Goal: Information Seeking & Learning: Find specific fact

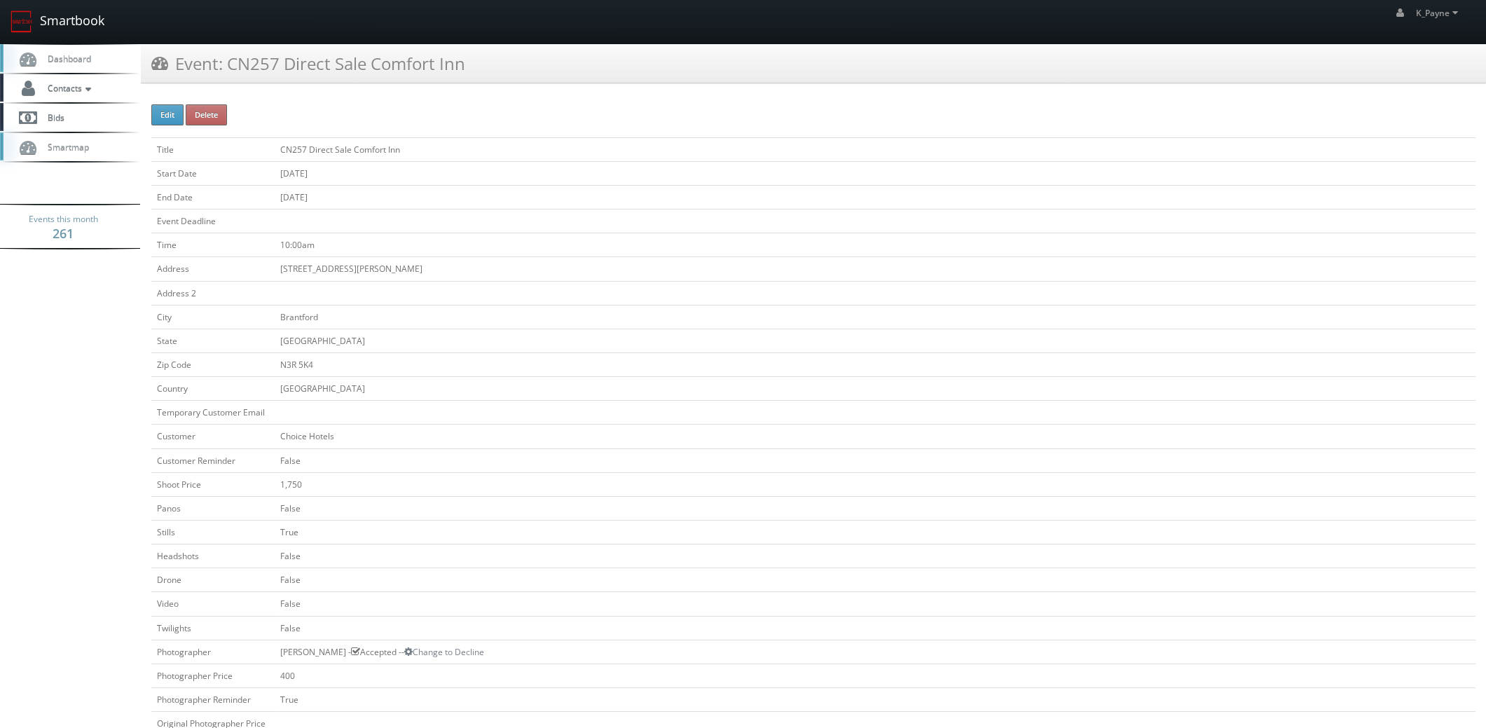
click at [82, 25] on link "Smartbook" at bounding box center [57, 21] width 115 height 43
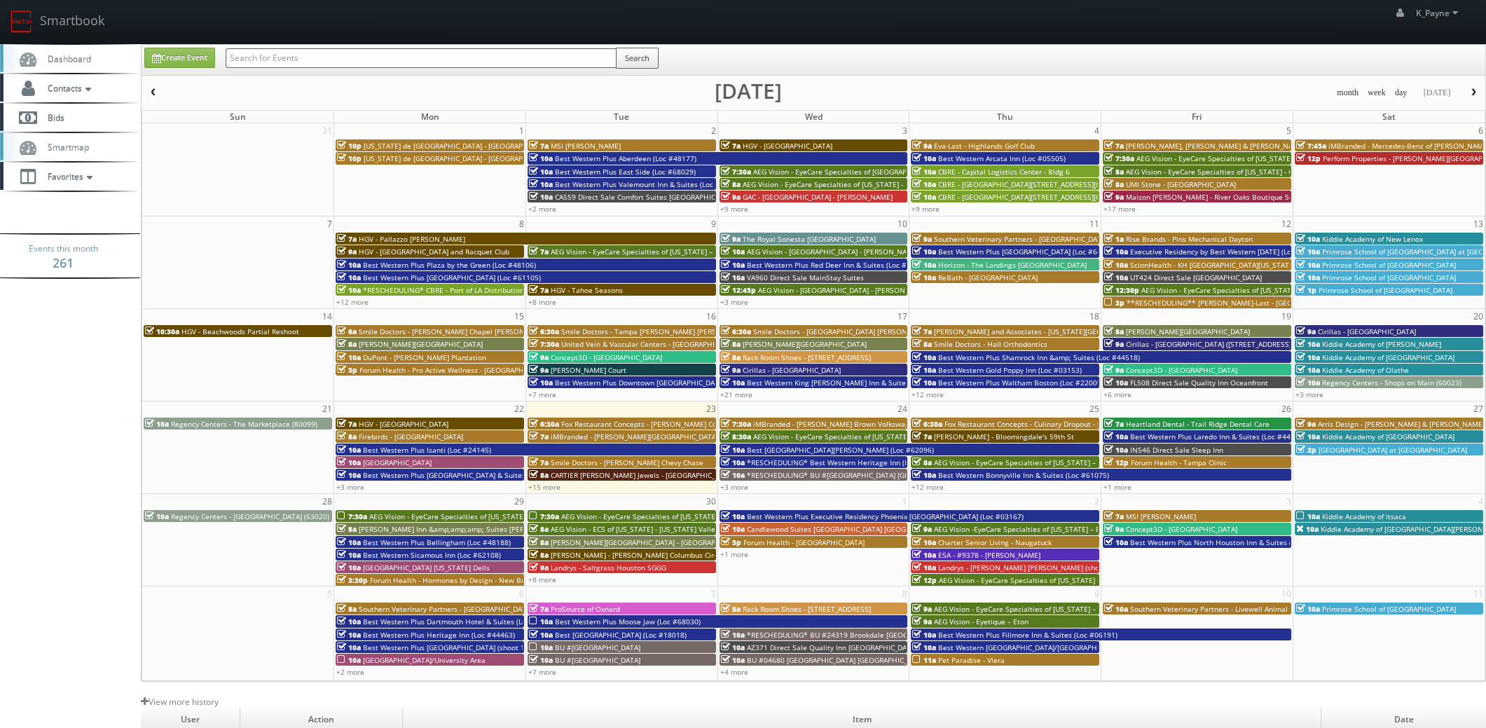
click at [256, 55] on input "text" at bounding box center [421, 58] width 391 height 20
type input "sternburg"
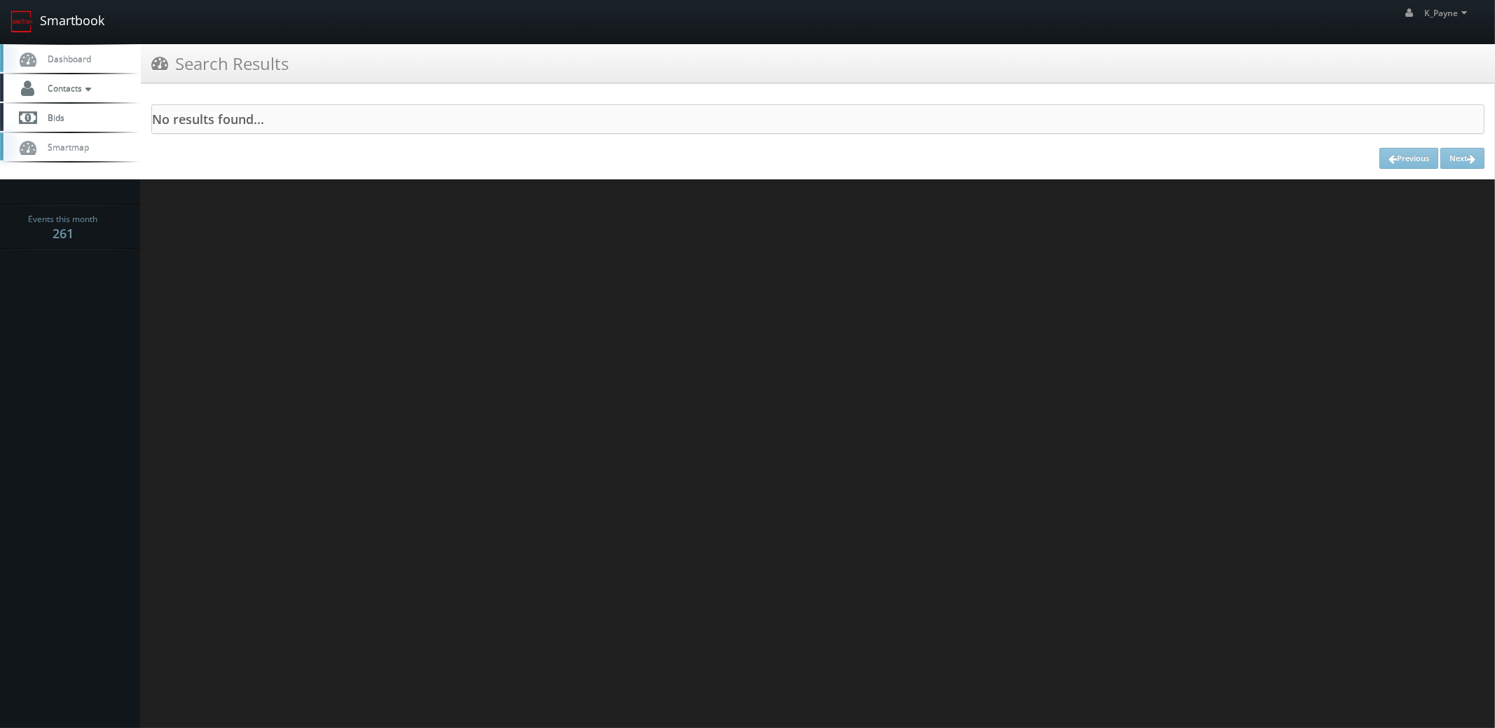
click at [88, 24] on link "Smartbook" at bounding box center [57, 21] width 115 height 43
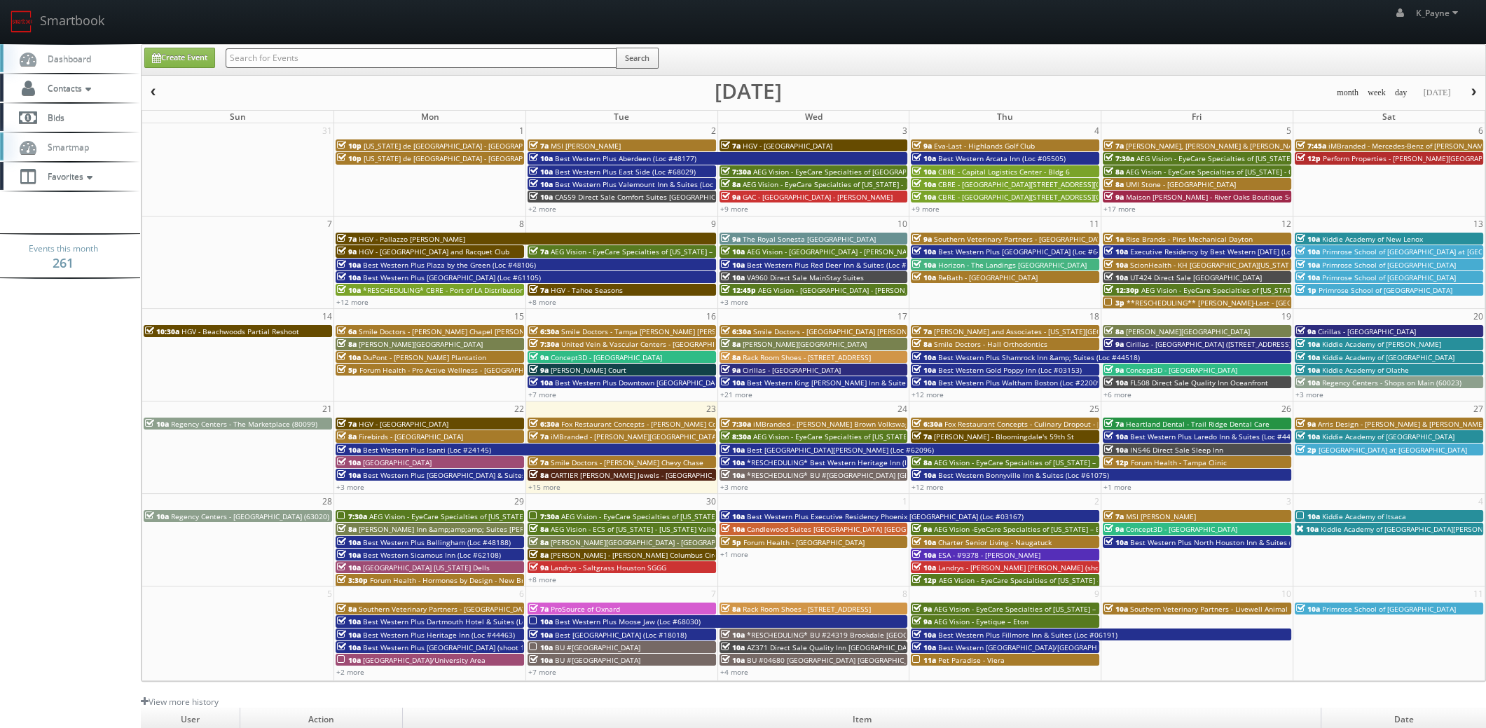
click at [247, 59] on input "text" at bounding box center [421, 58] width 391 height 20
type input "norton"
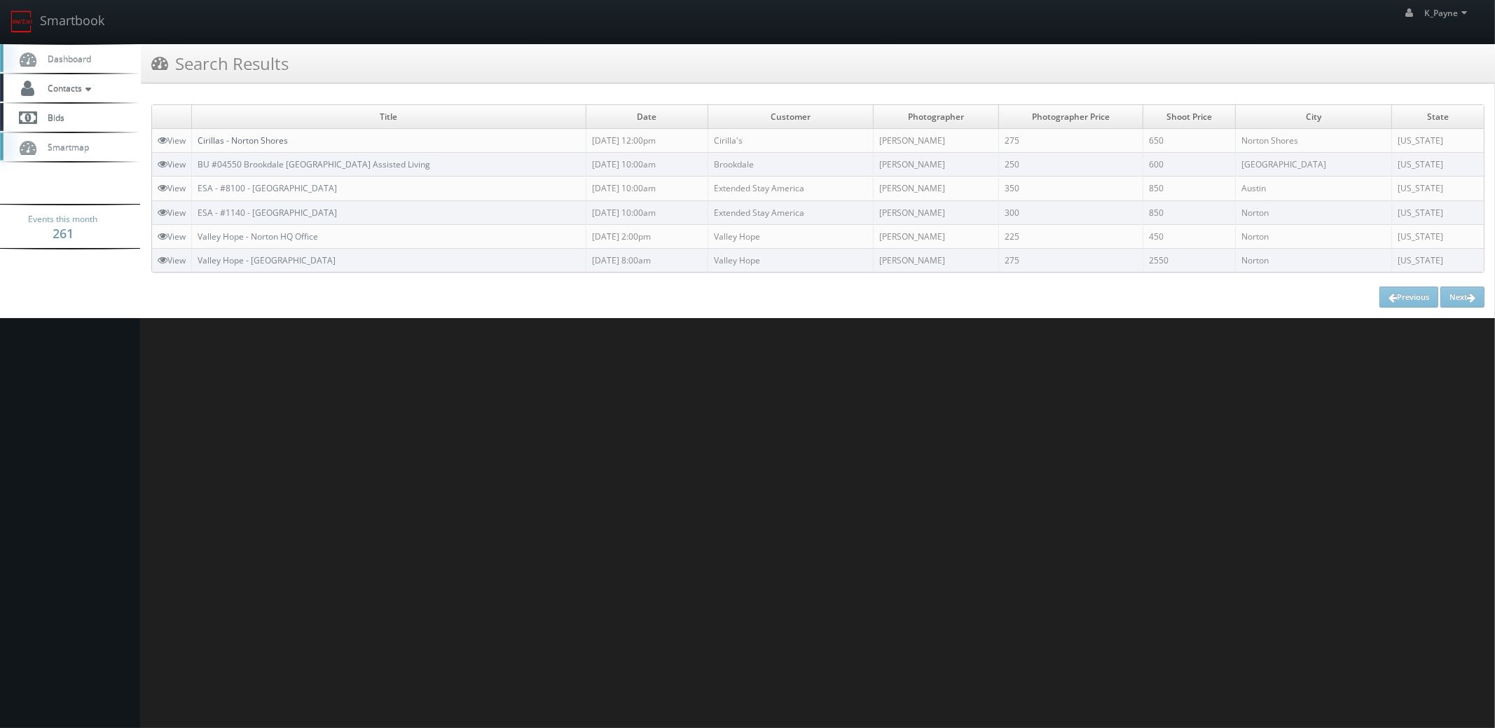
click at [261, 139] on link "Cirillas - Norton Shores" at bounding box center [243, 140] width 90 height 12
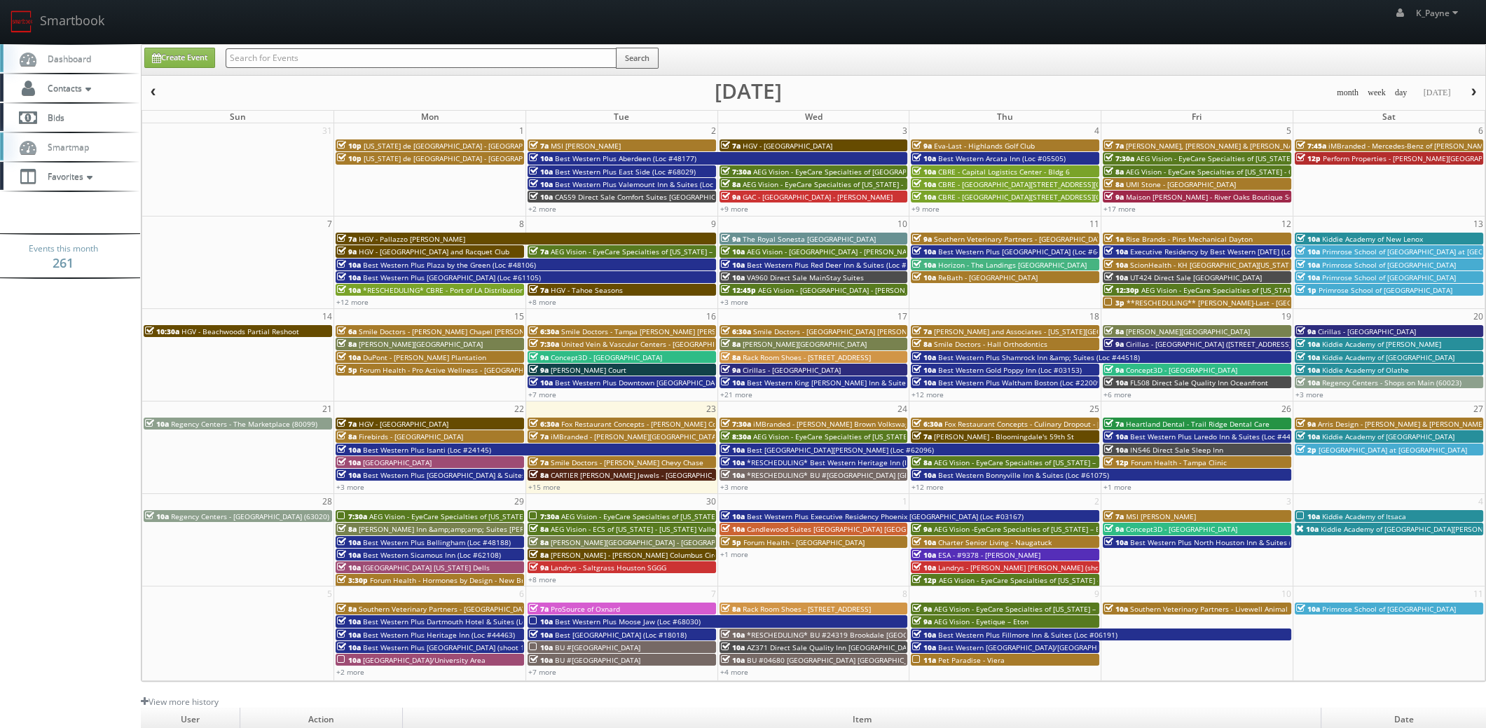
click at [313, 55] on input "text" at bounding box center [421, 58] width 391 height 20
type input "b"
type input "cirilla"
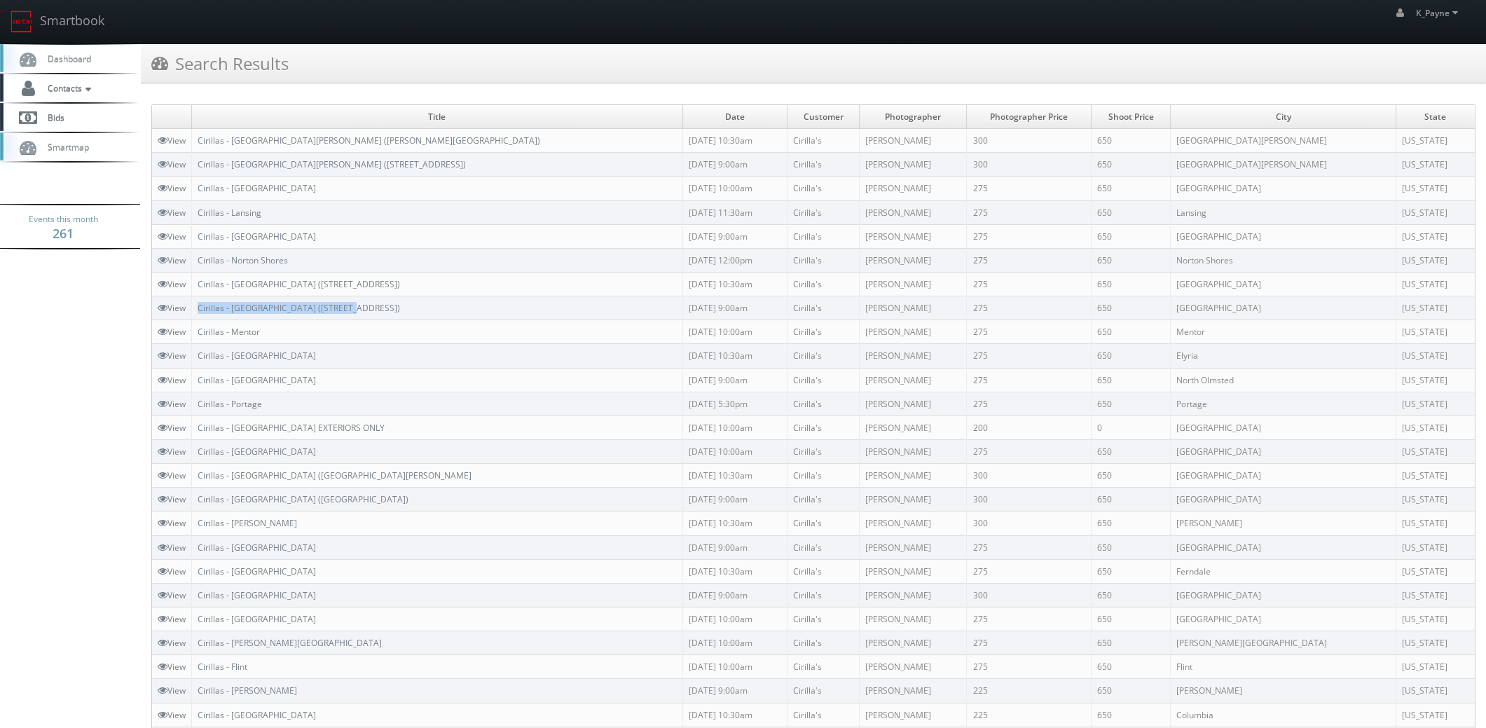
drag, startPoint x: 367, startPoint y: 304, endPoint x: 198, endPoint y: 312, distance: 169.0
click at [198, 312] on td "Cirillas - [GEOGRAPHIC_DATA] ([STREET_ADDRESS])" at bounding box center [437, 308] width 491 height 24
copy link "Cirillas - [GEOGRAPHIC_DATA] ([STREET_ADDRESS])"
click at [375, 307] on td "Cirillas - [GEOGRAPHIC_DATA] ([STREET_ADDRESS])" at bounding box center [437, 308] width 491 height 24
click at [76, 91] on span "Contacts" at bounding box center [68, 88] width 54 height 12
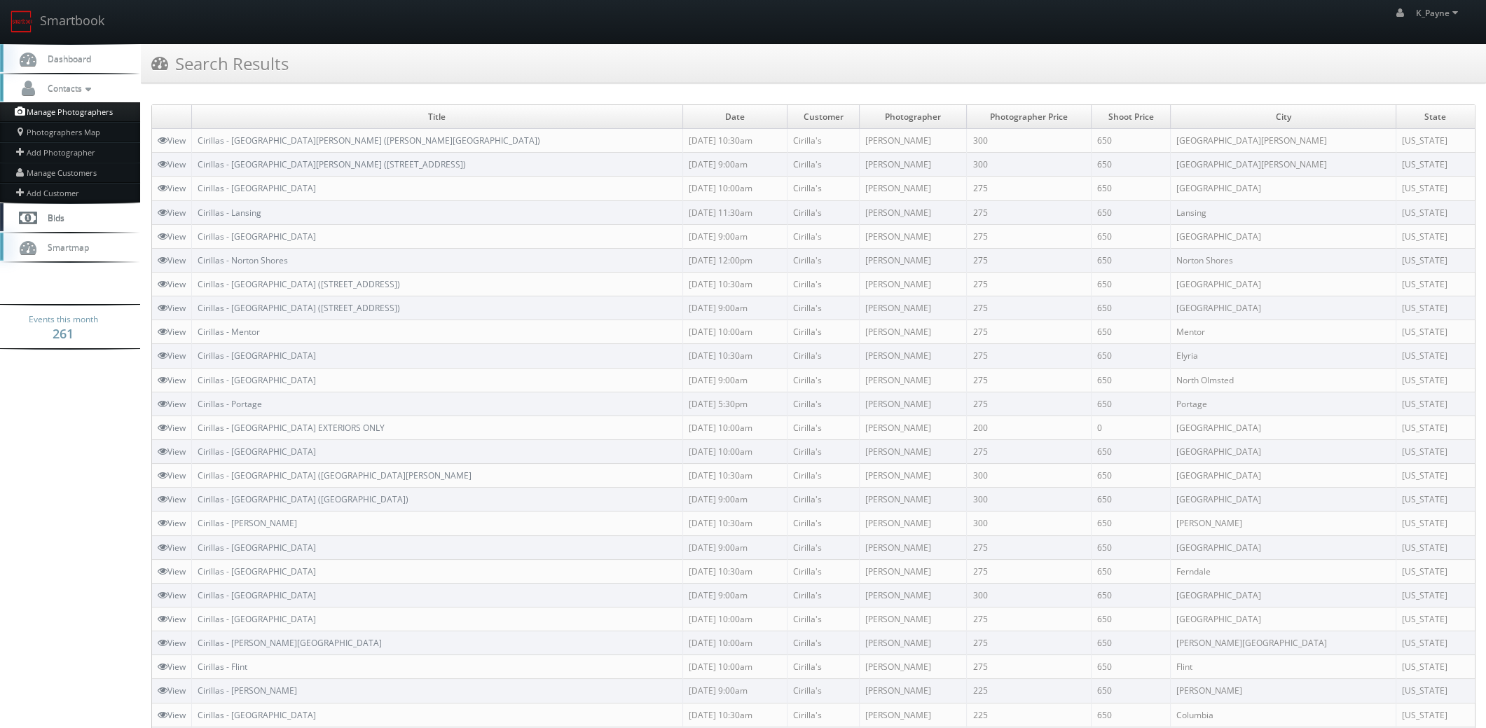
click at [77, 111] on link "Manage Photographers" at bounding box center [70, 112] width 140 height 20
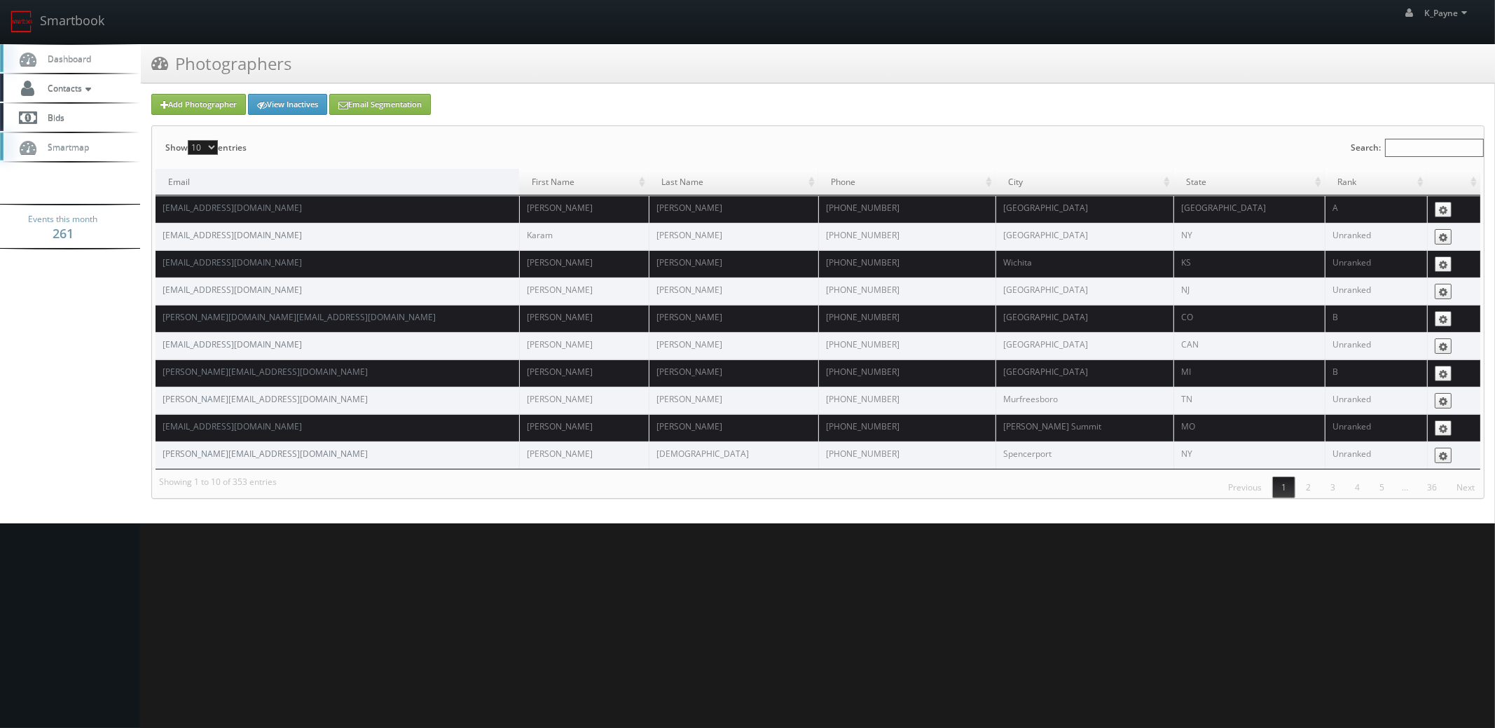
click at [1391, 148] on input "Search:" at bounding box center [1434, 148] width 99 height 18
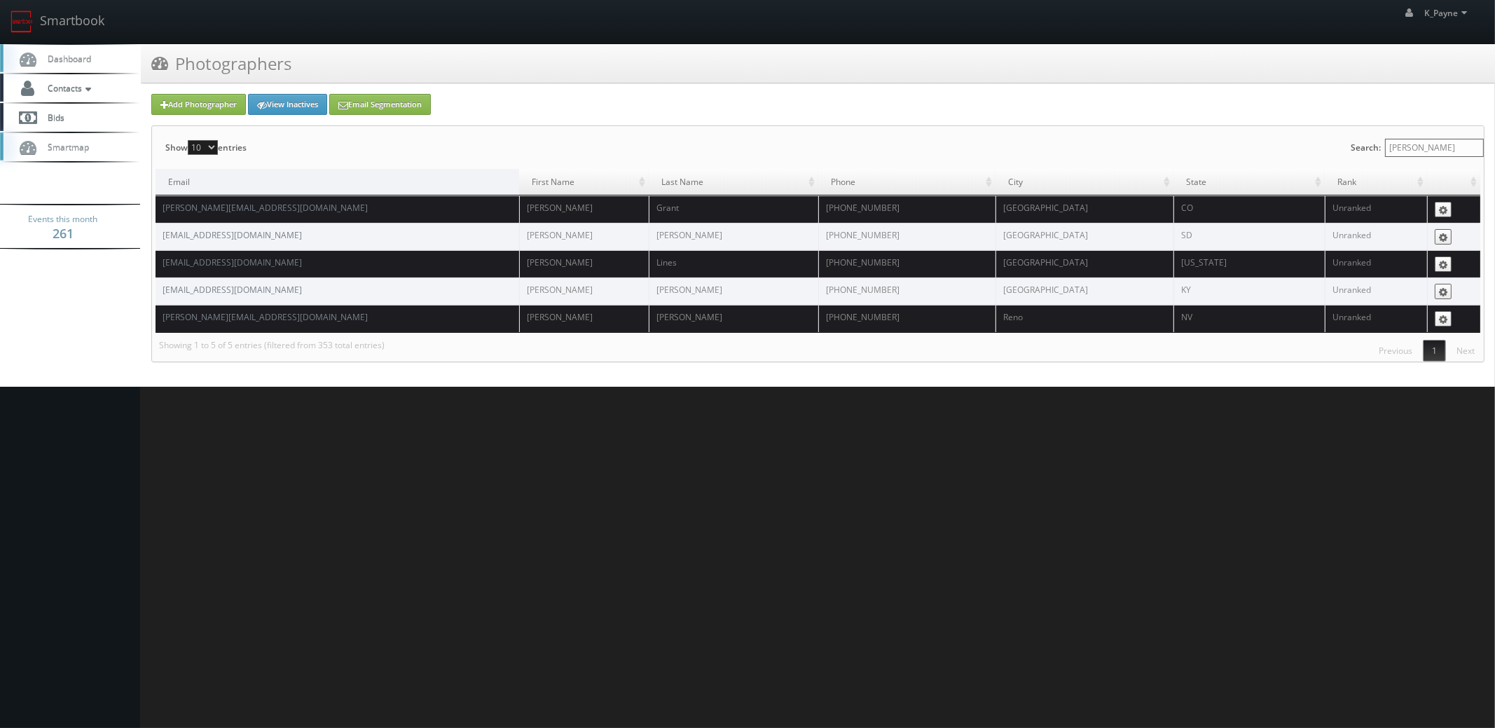
type input "ryan"
drag, startPoint x: 347, startPoint y: 263, endPoint x: 161, endPoint y: 265, distance: 185.6
click at [161, 265] on td "modernlinesphotography@gmail.com" at bounding box center [337, 263] width 364 height 27
copy link "modernlinesphotography@gmail.com"
click at [43, 24] on link "Smartbook" at bounding box center [57, 21] width 115 height 43
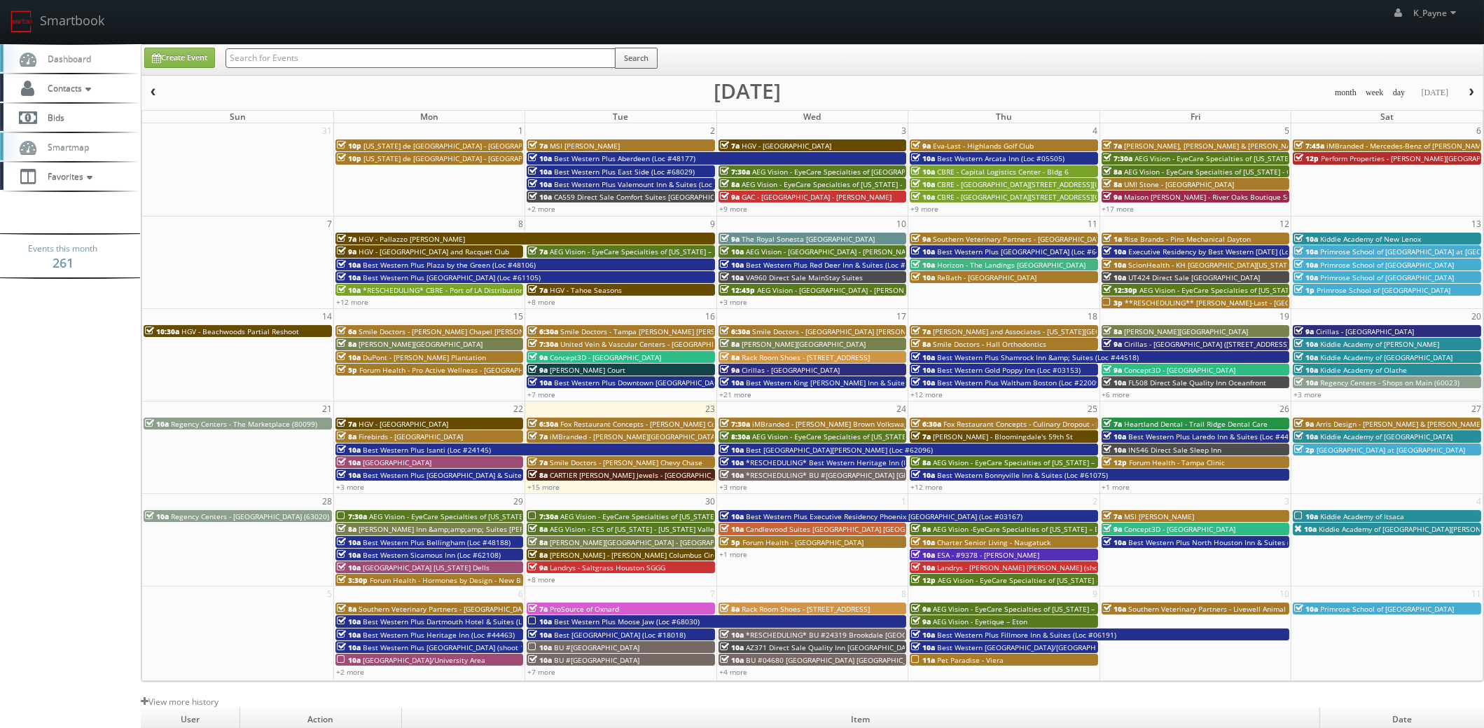
click at [326, 53] on input "text" at bounding box center [421, 58] width 390 height 20
type input "c"
type input "cirilla"
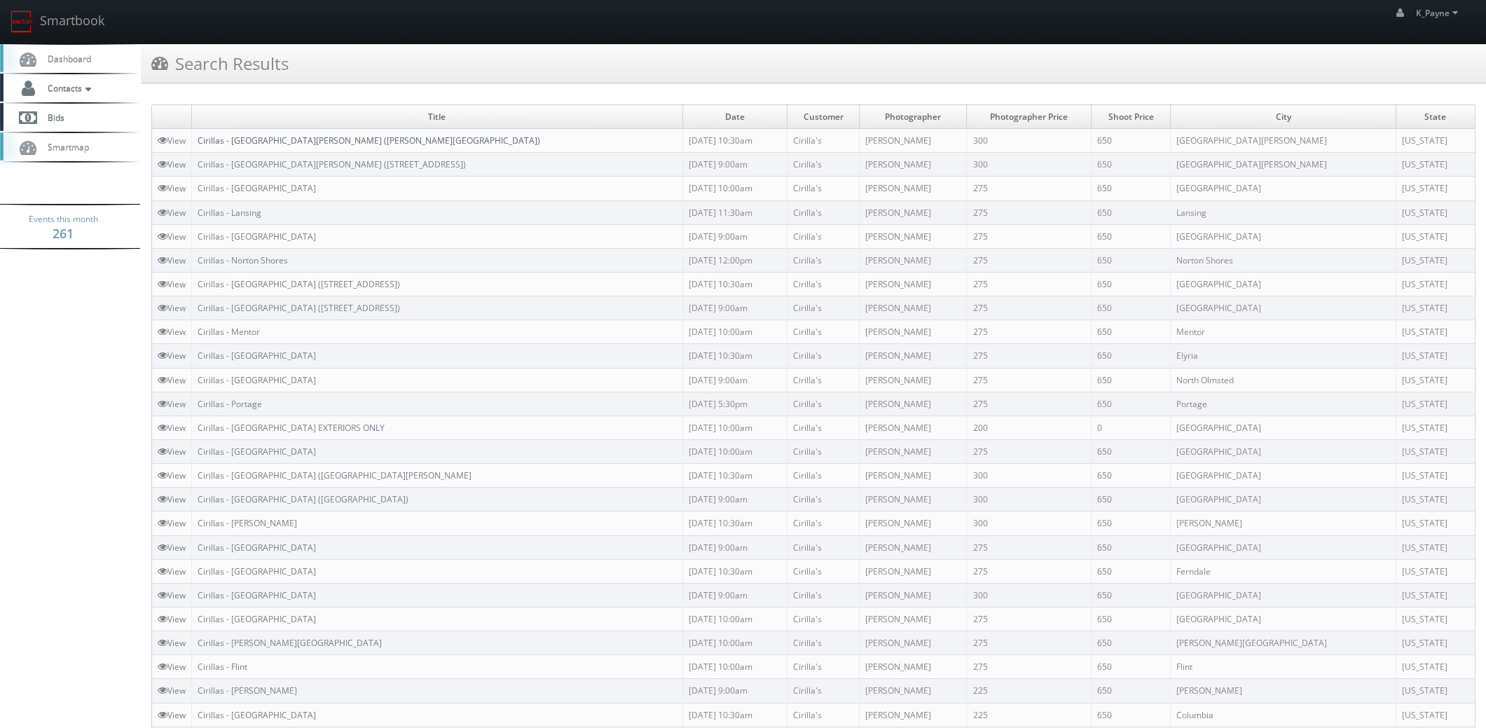
click at [285, 135] on link "Cirillas - [GEOGRAPHIC_DATA][PERSON_NAME] ([PERSON_NAME][GEOGRAPHIC_DATA])" at bounding box center [369, 140] width 343 height 12
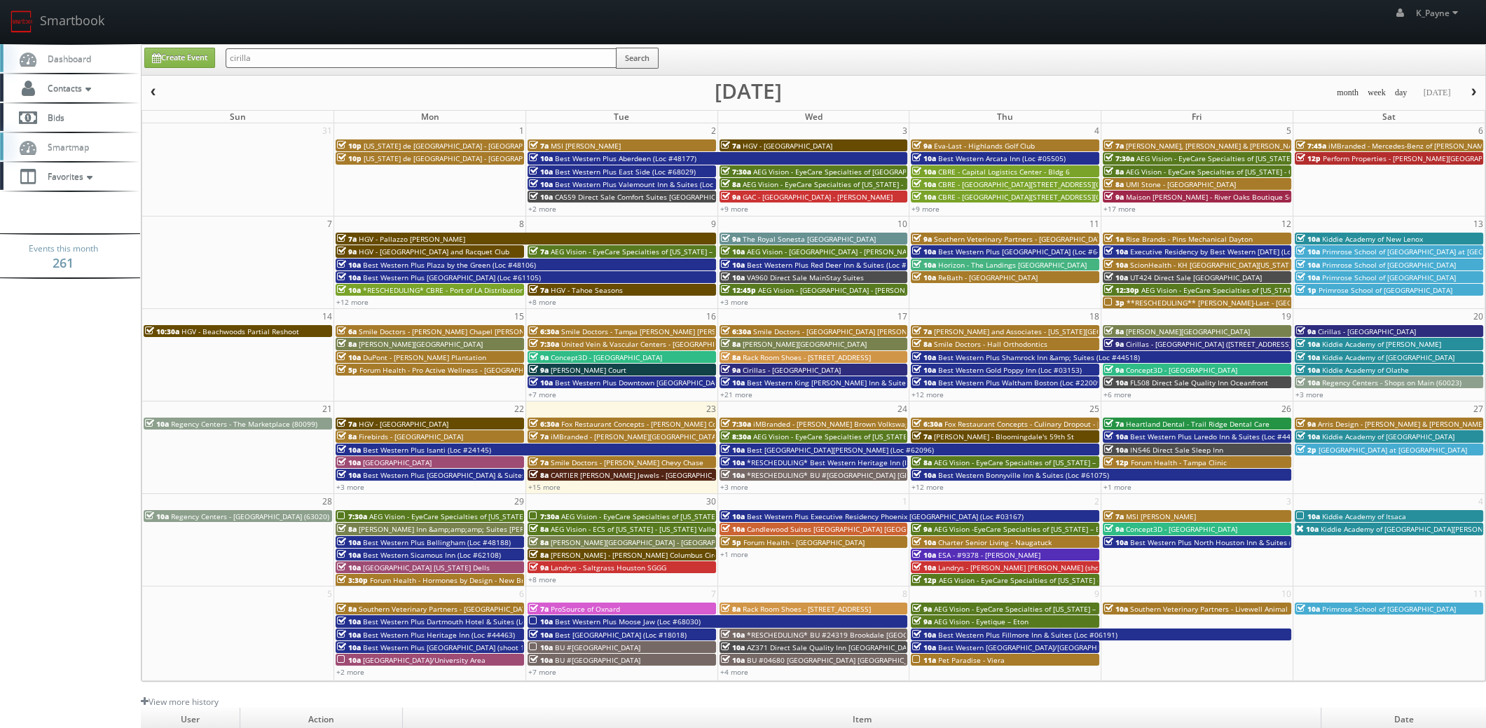
click at [259, 56] on input "cirilla" at bounding box center [421, 58] width 391 height 20
type input "ryan lines"
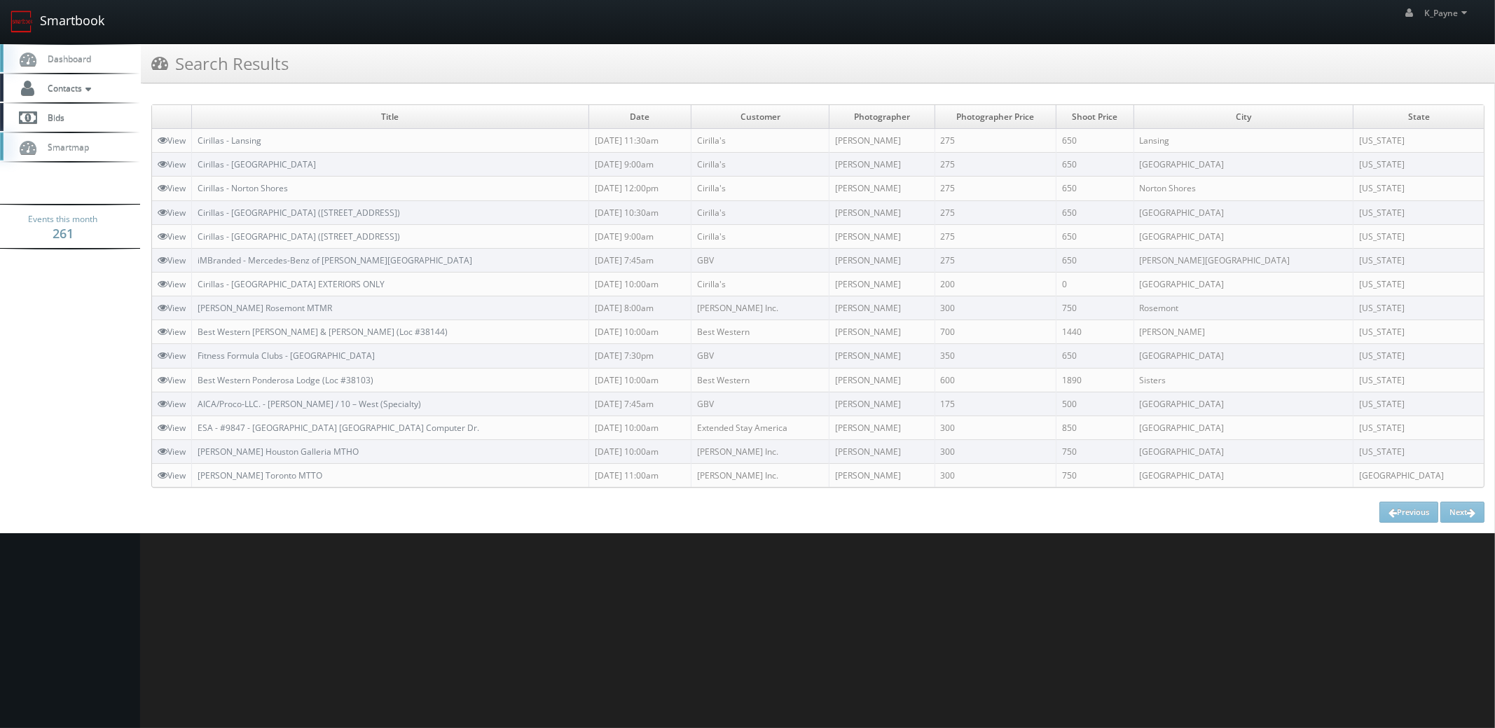
click at [98, 17] on link "Smartbook" at bounding box center [57, 21] width 115 height 43
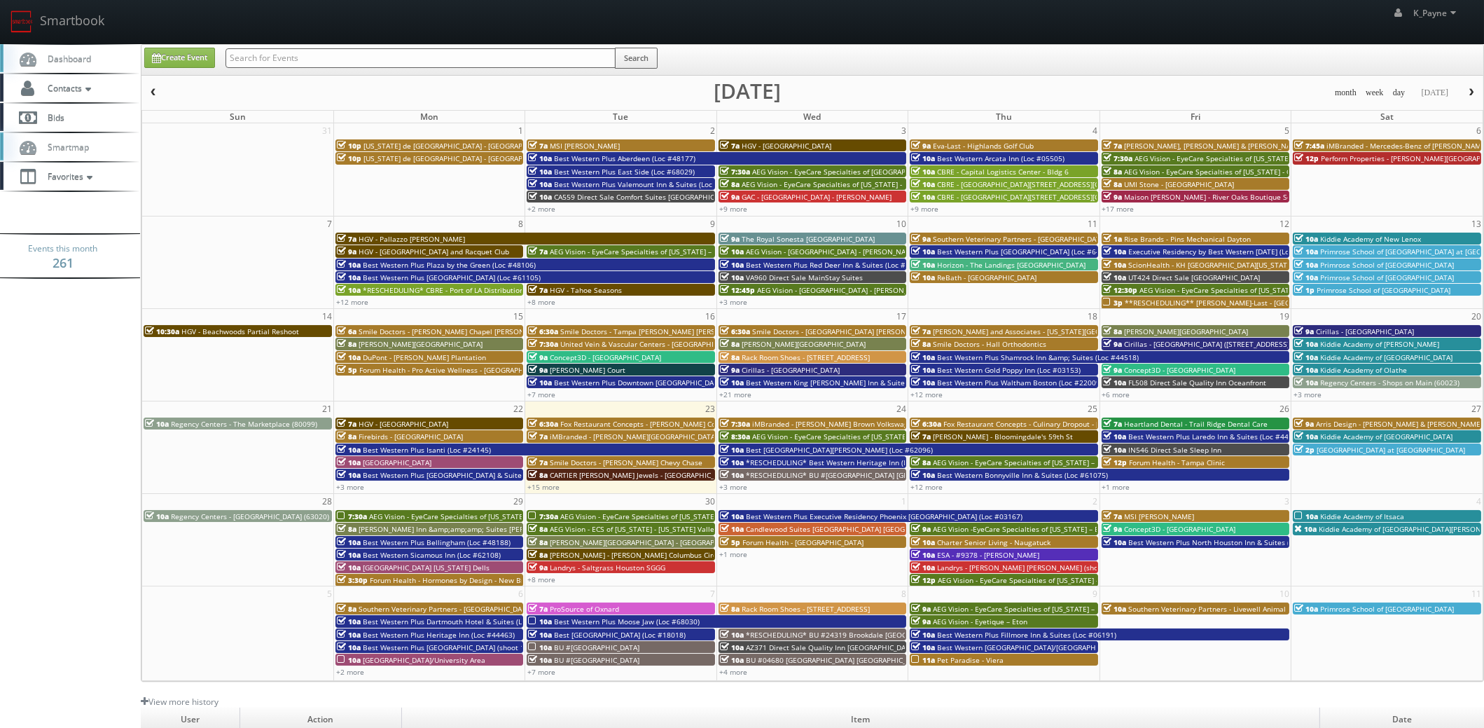
click at [263, 59] on input "text" at bounding box center [421, 58] width 390 height 20
type input "hinsdale"
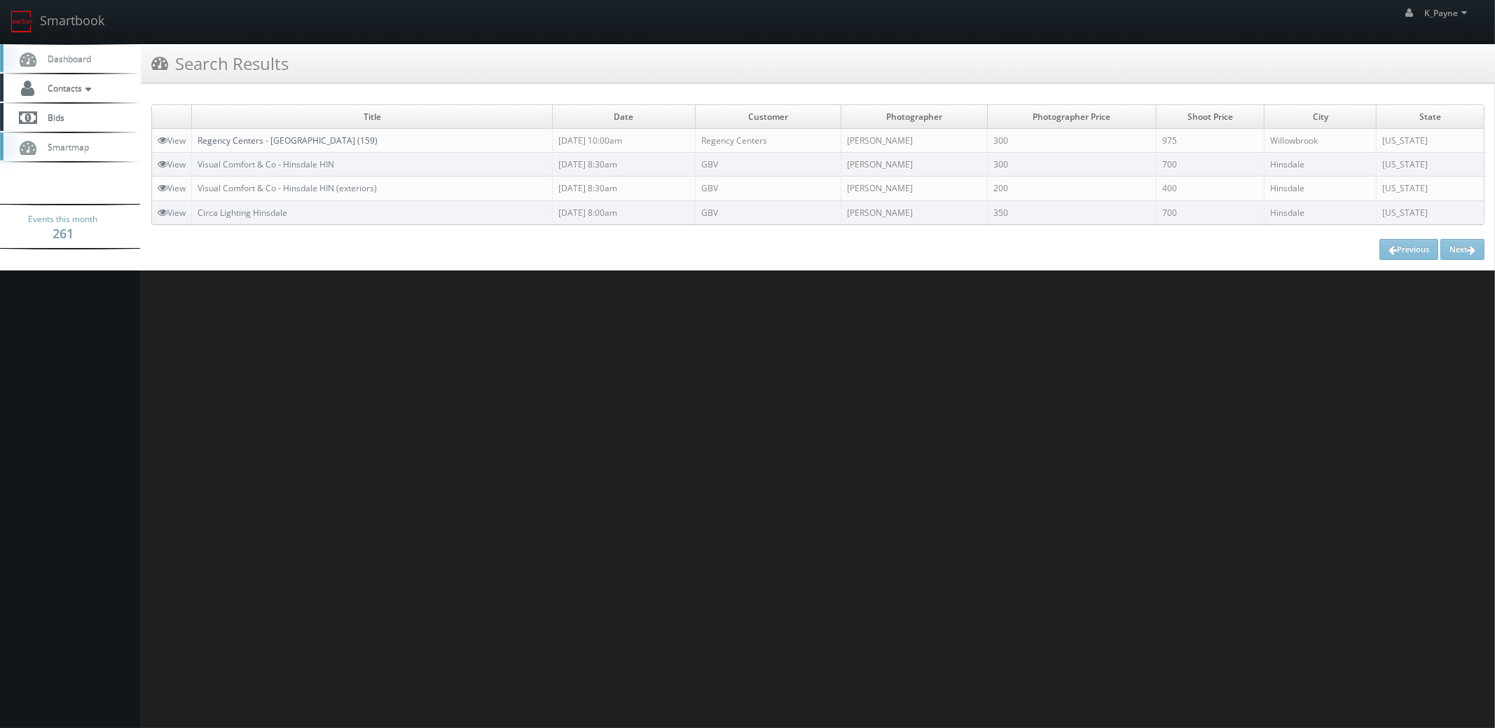
click at [378, 139] on link "Regency Centers - [GEOGRAPHIC_DATA] (159)" at bounding box center [288, 140] width 180 height 12
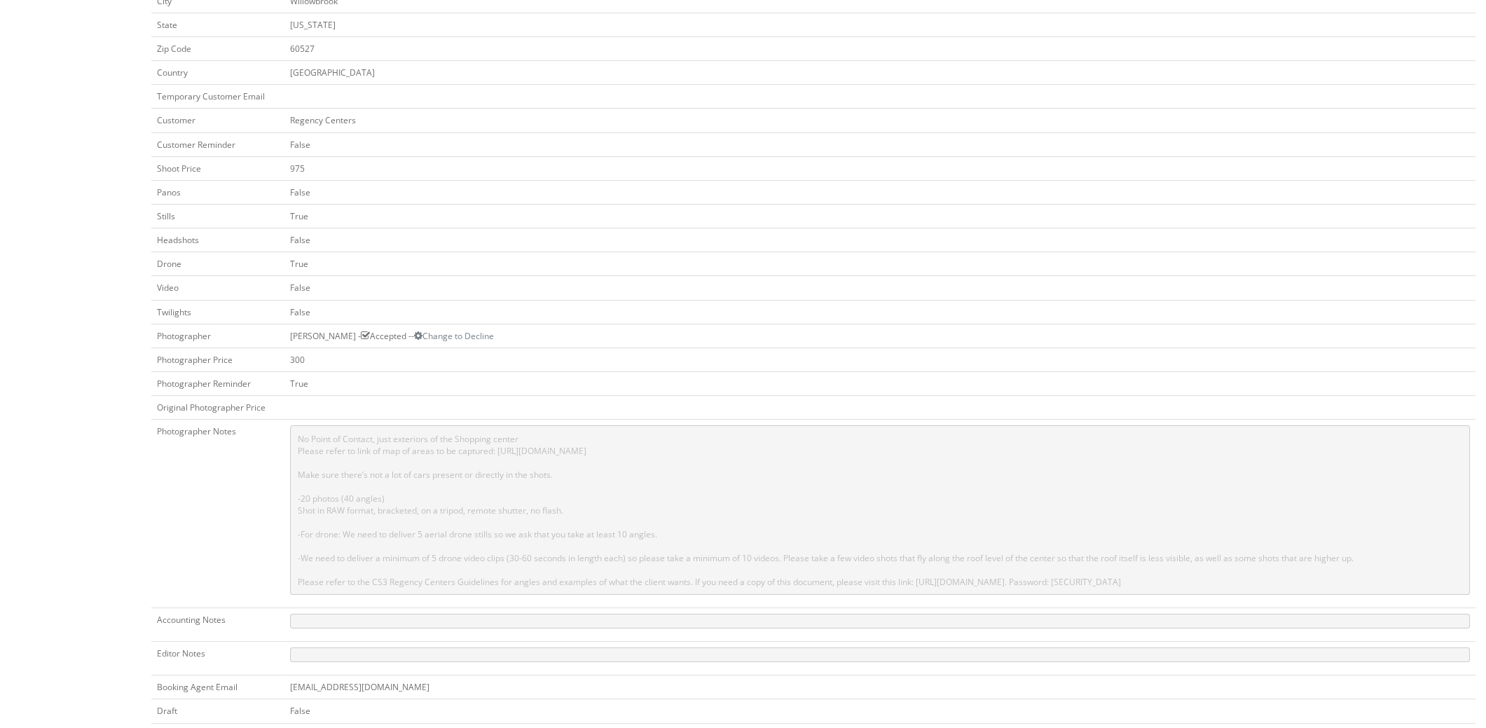
scroll to position [69, 0]
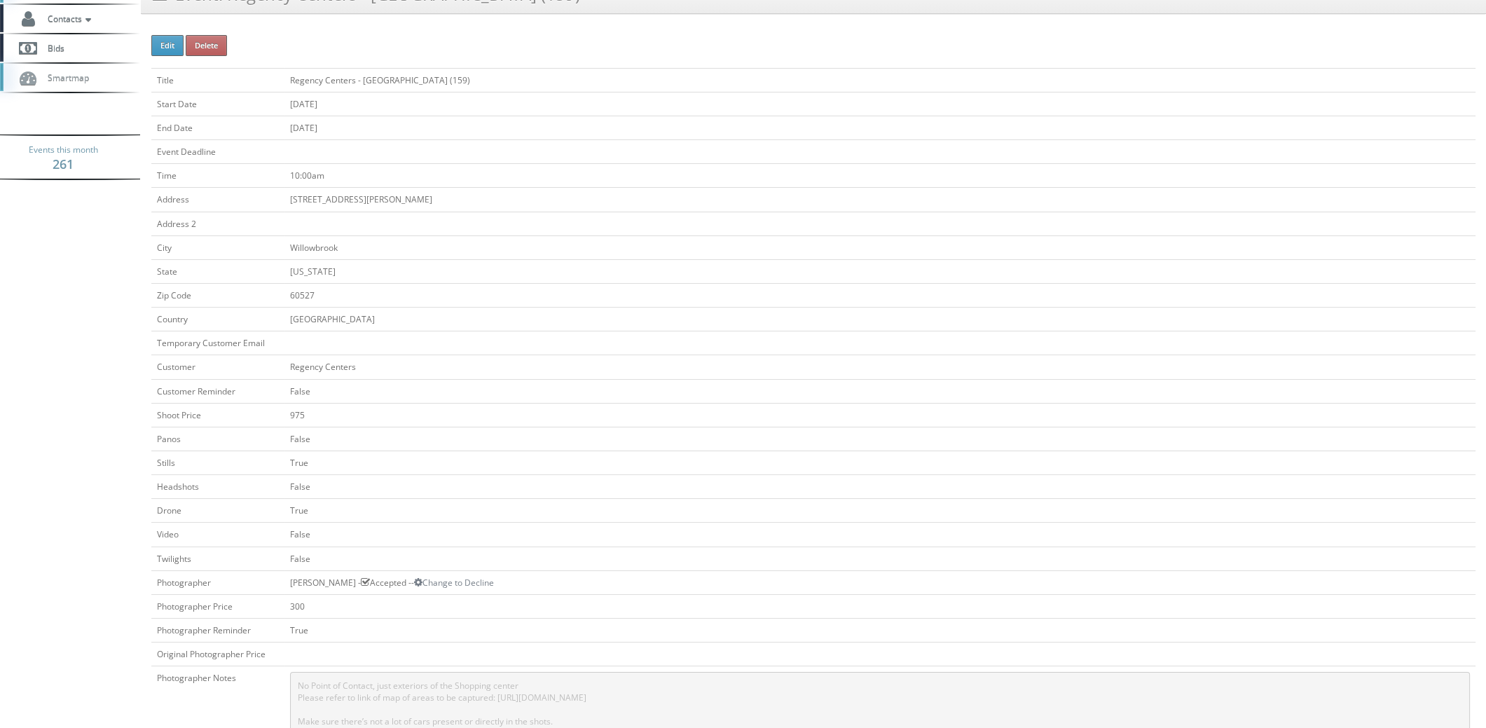
click at [537, 422] on td "975" at bounding box center [879, 415] width 1191 height 24
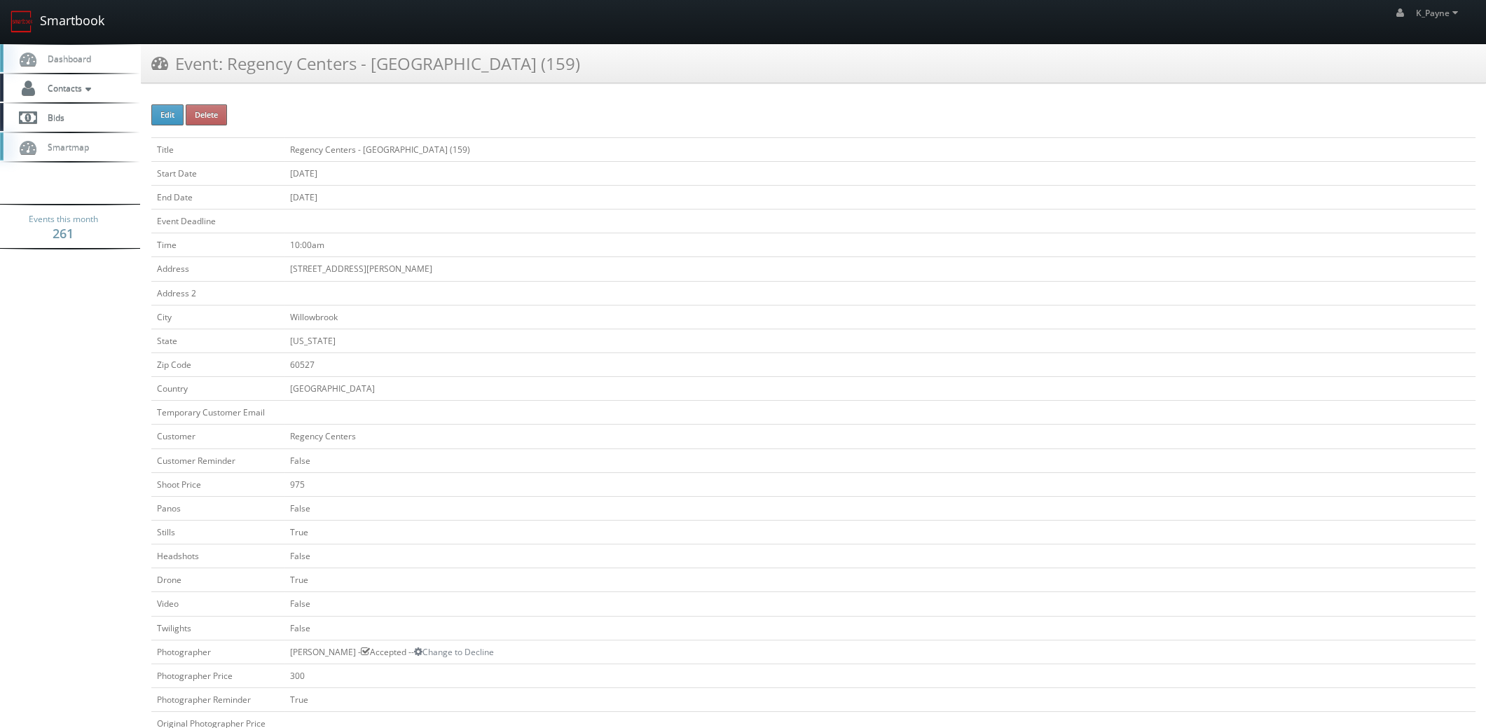
click at [76, 24] on link "Smartbook" at bounding box center [57, 21] width 115 height 43
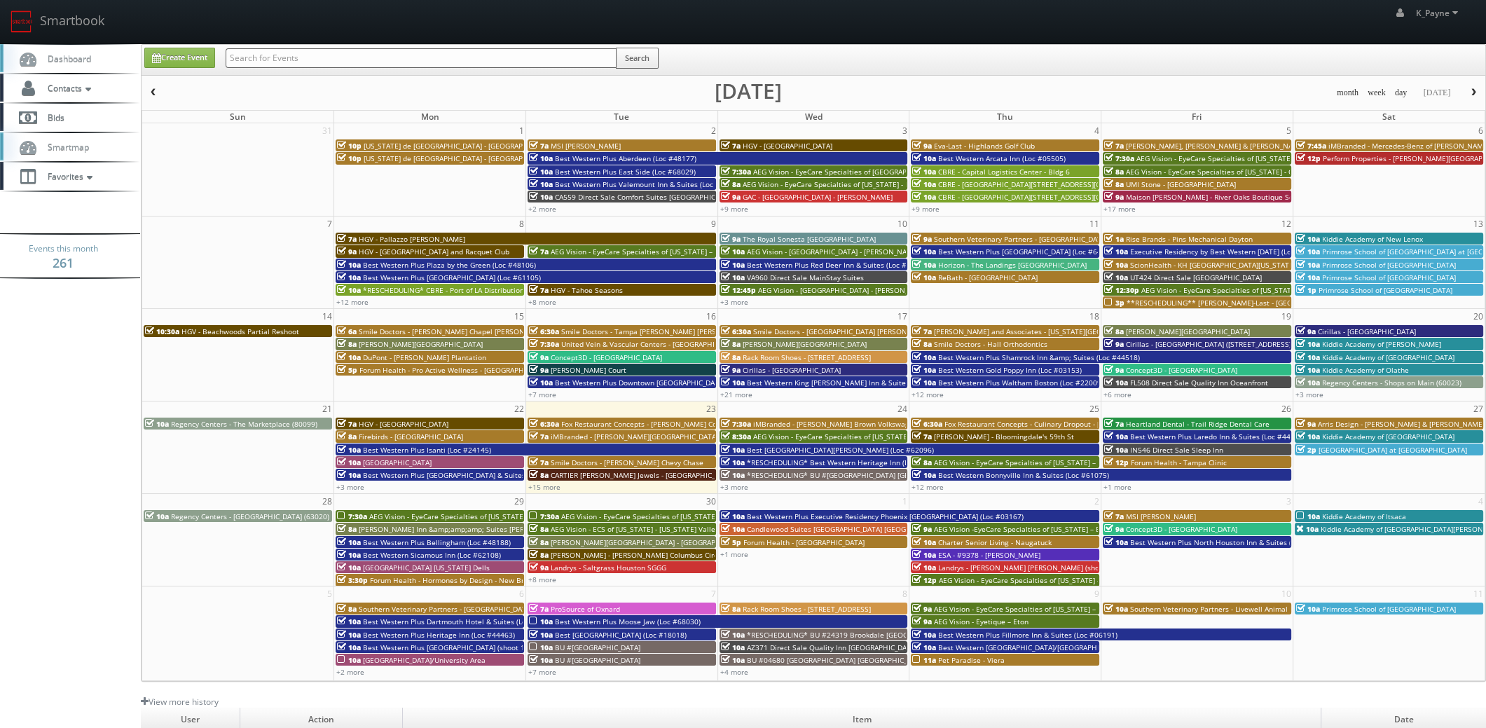
click at [308, 69] on div "Search" at bounding box center [442, 61] width 433 height 27
click at [310, 64] on input "text" at bounding box center [421, 58] width 391 height 20
type input "auburn"
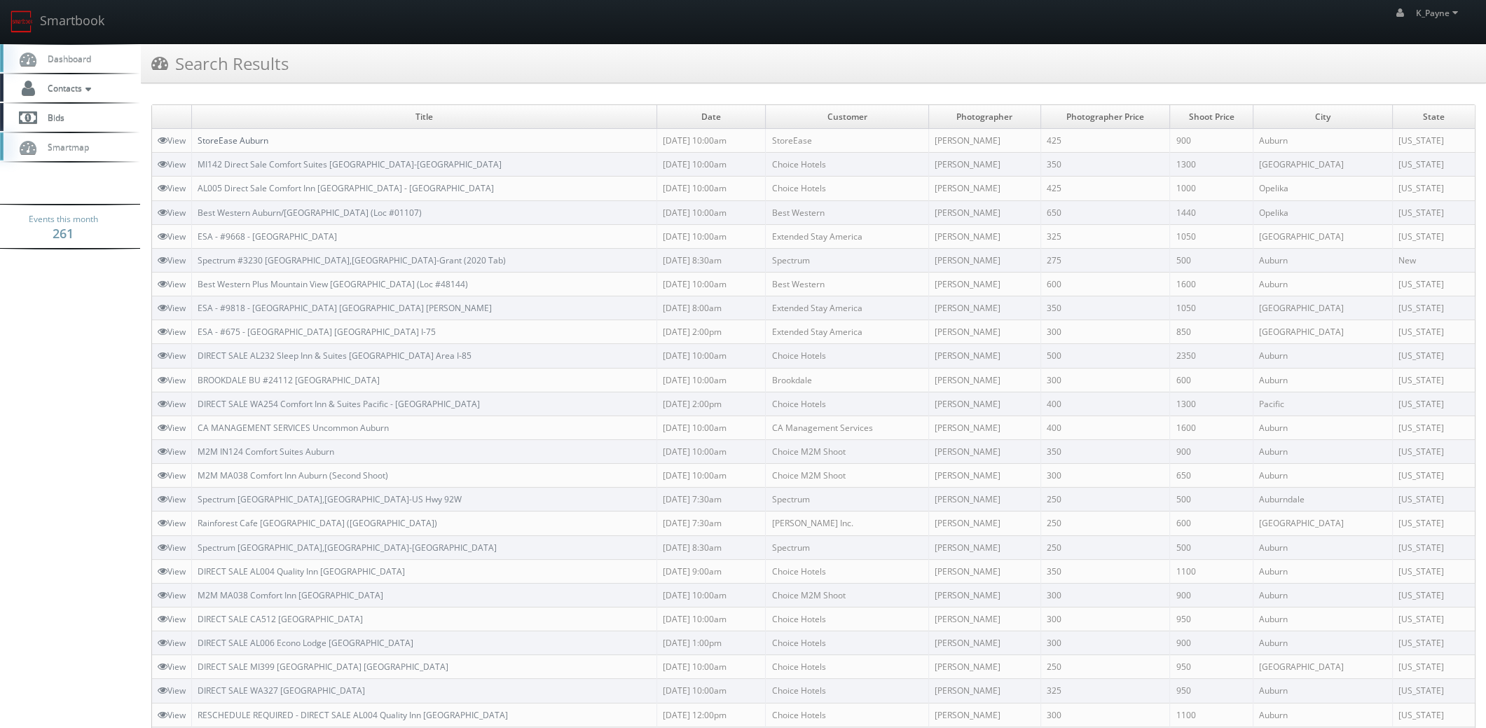
click at [235, 139] on link "StoreEase Auburn" at bounding box center [233, 140] width 71 height 12
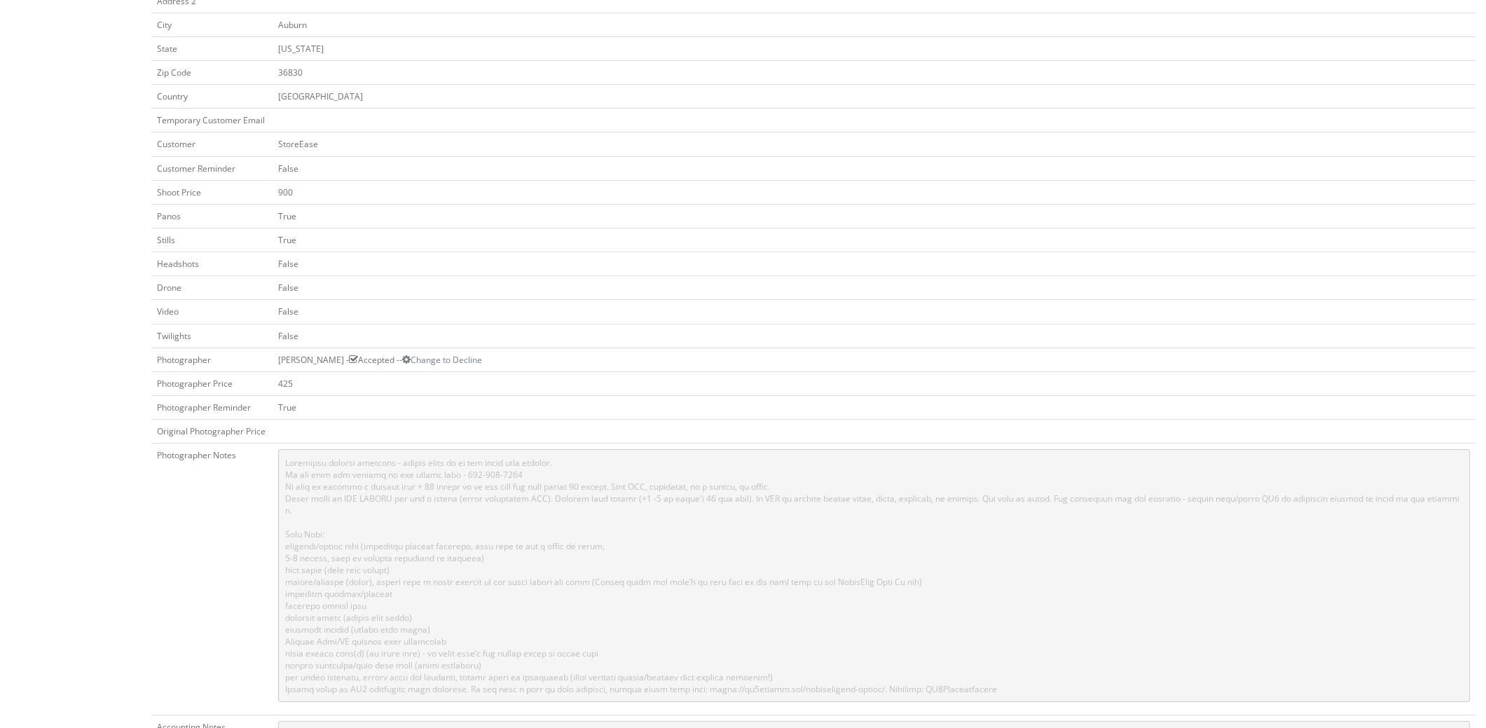
scroll to position [69, 0]
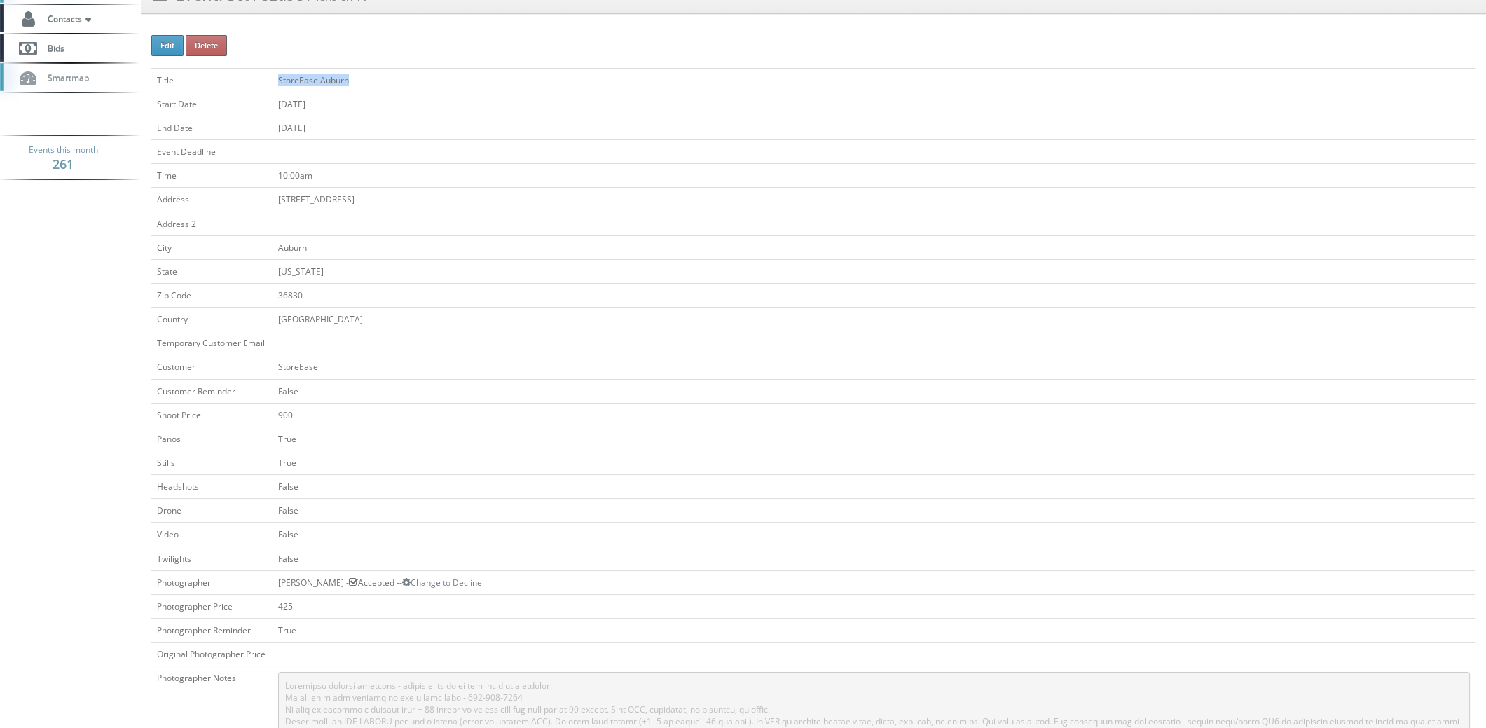
drag, startPoint x: 364, startPoint y: 73, endPoint x: 270, endPoint y: 75, distance: 94.6
click at [270, 75] on tr "Title StoreEase Auburn" at bounding box center [813, 80] width 1324 height 24
copy tr "StoreEase Auburn"
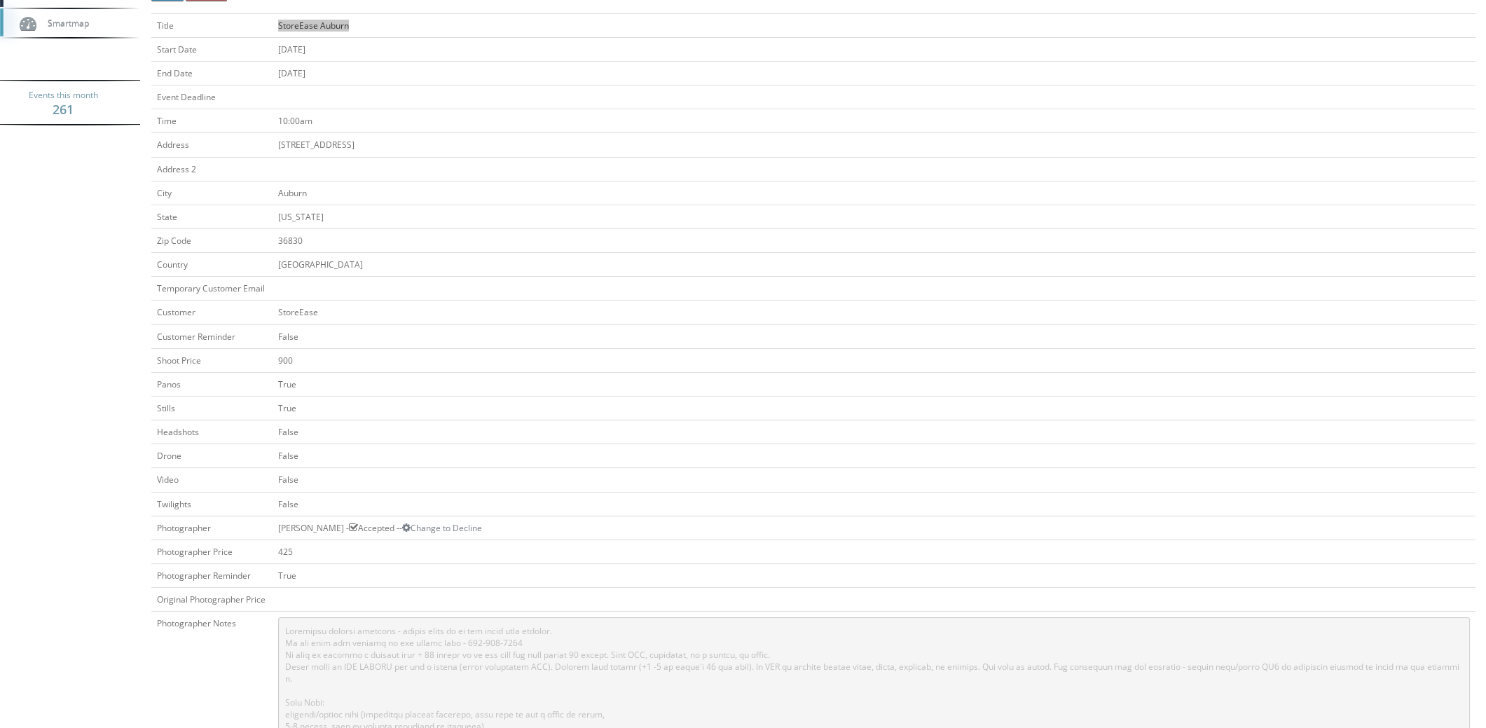
scroll to position [0, 0]
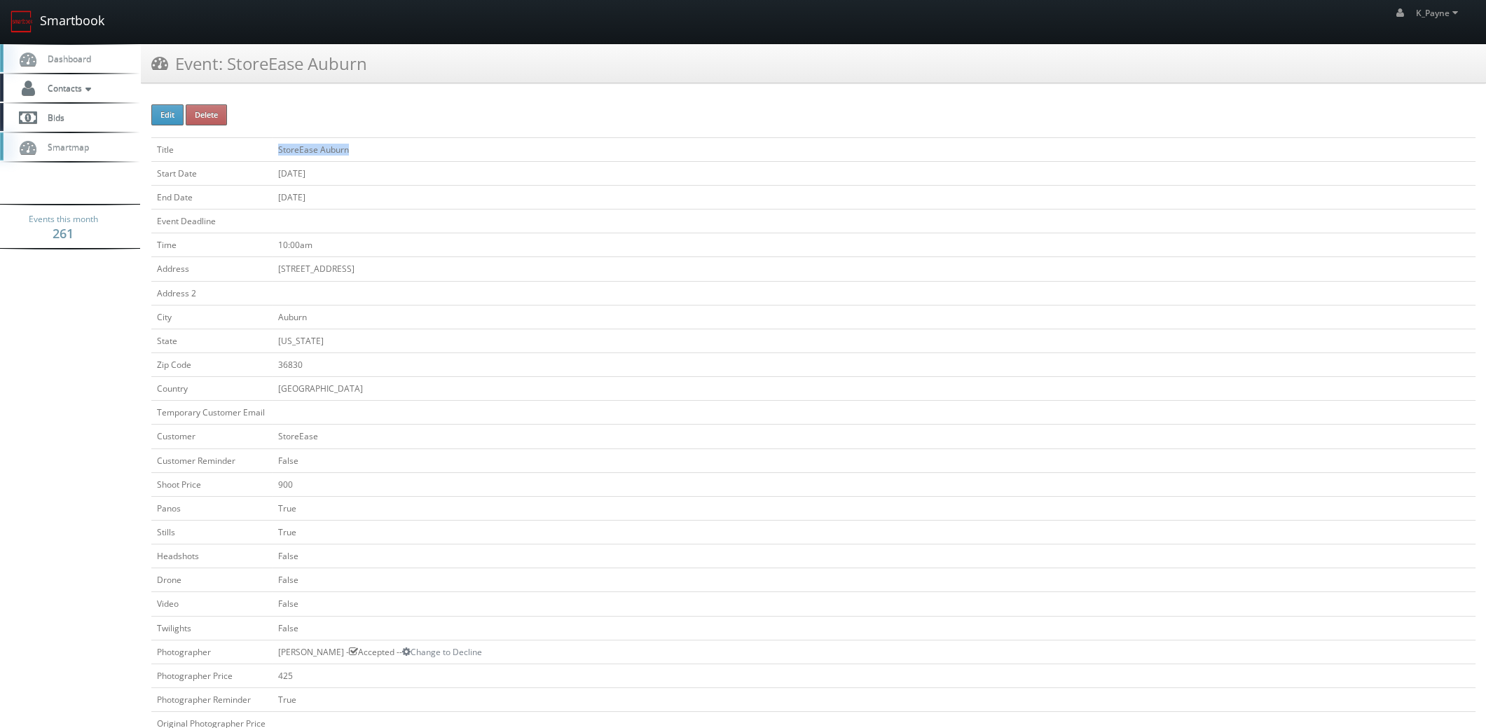
click at [52, 18] on link "Smartbook" at bounding box center [57, 21] width 115 height 43
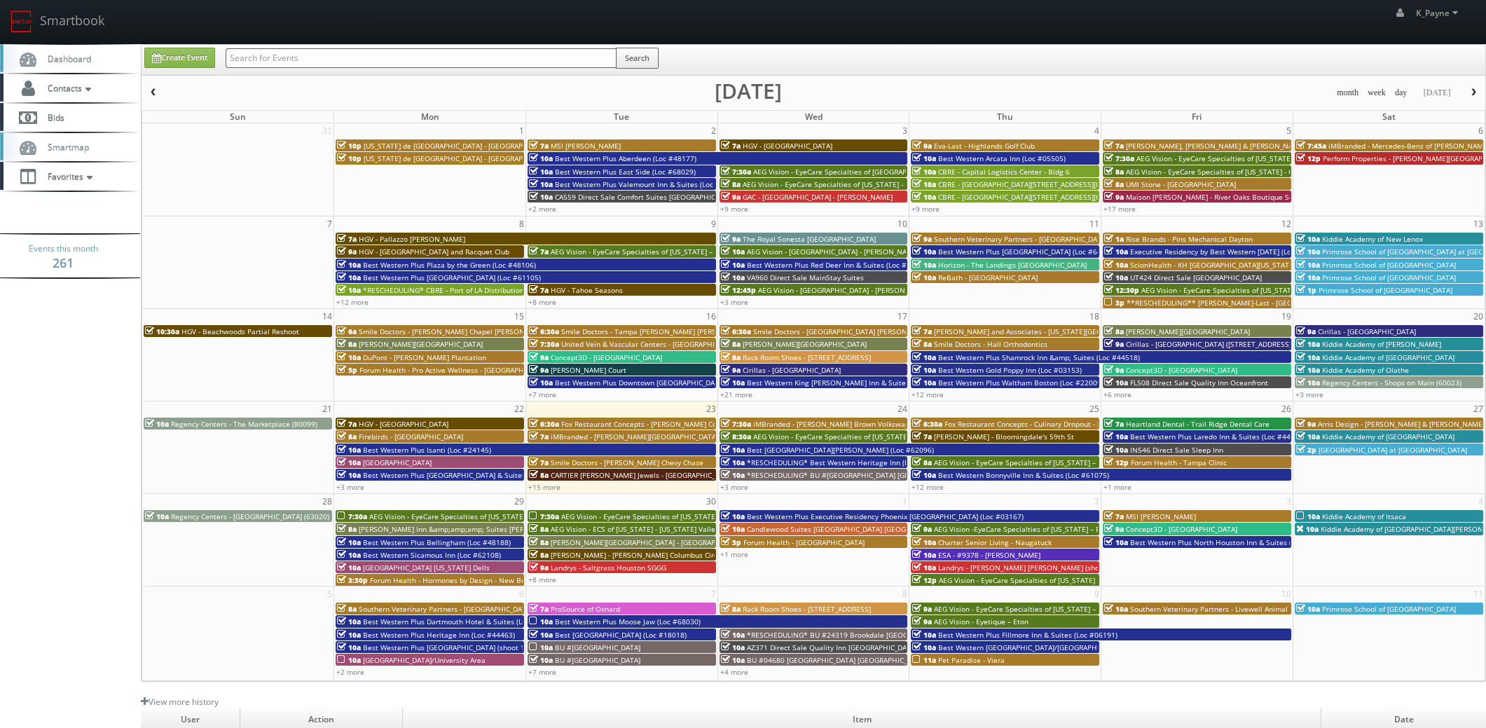
click at [300, 62] on input "text" at bounding box center [421, 58] width 391 height 20
type input "bridlebrook"
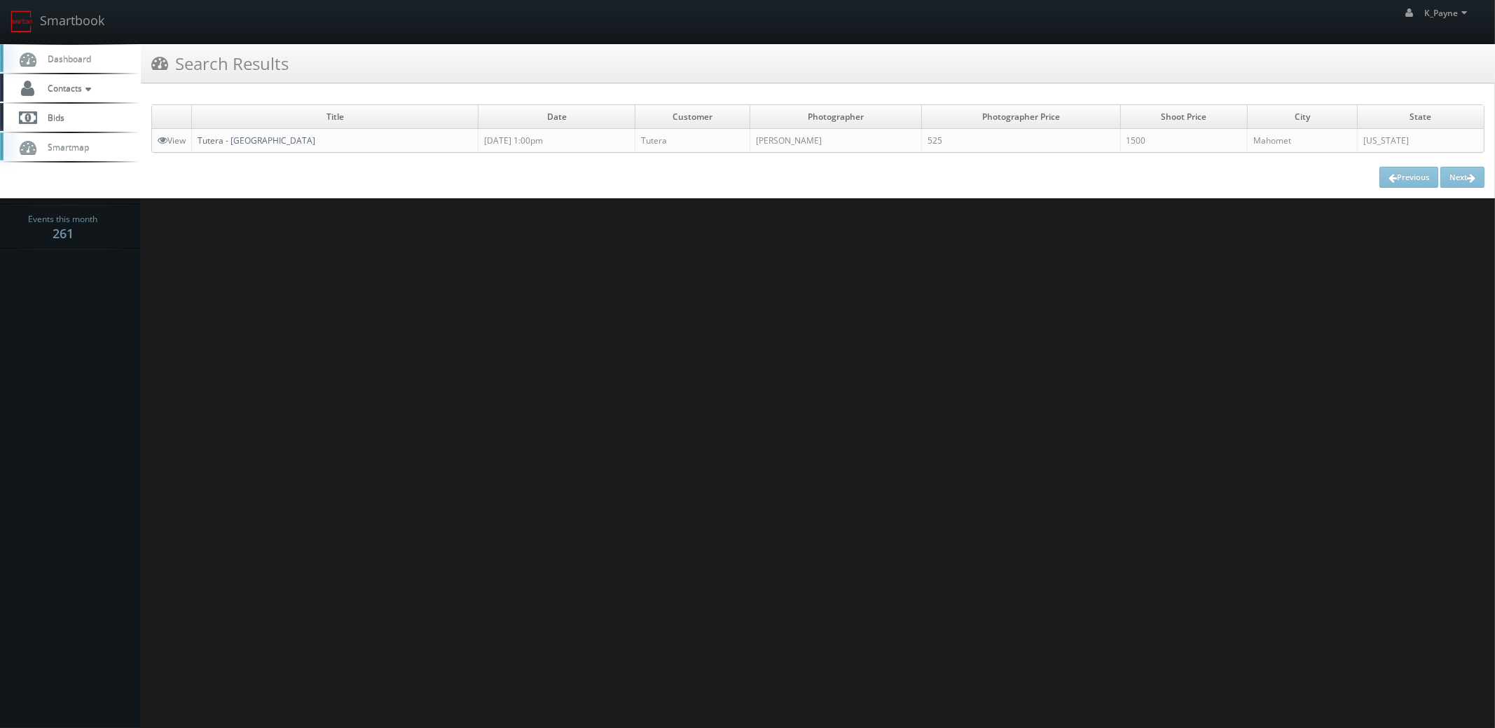
click at [256, 137] on link "Tutera - [GEOGRAPHIC_DATA]" at bounding box center [257, 140] width 118 height 12
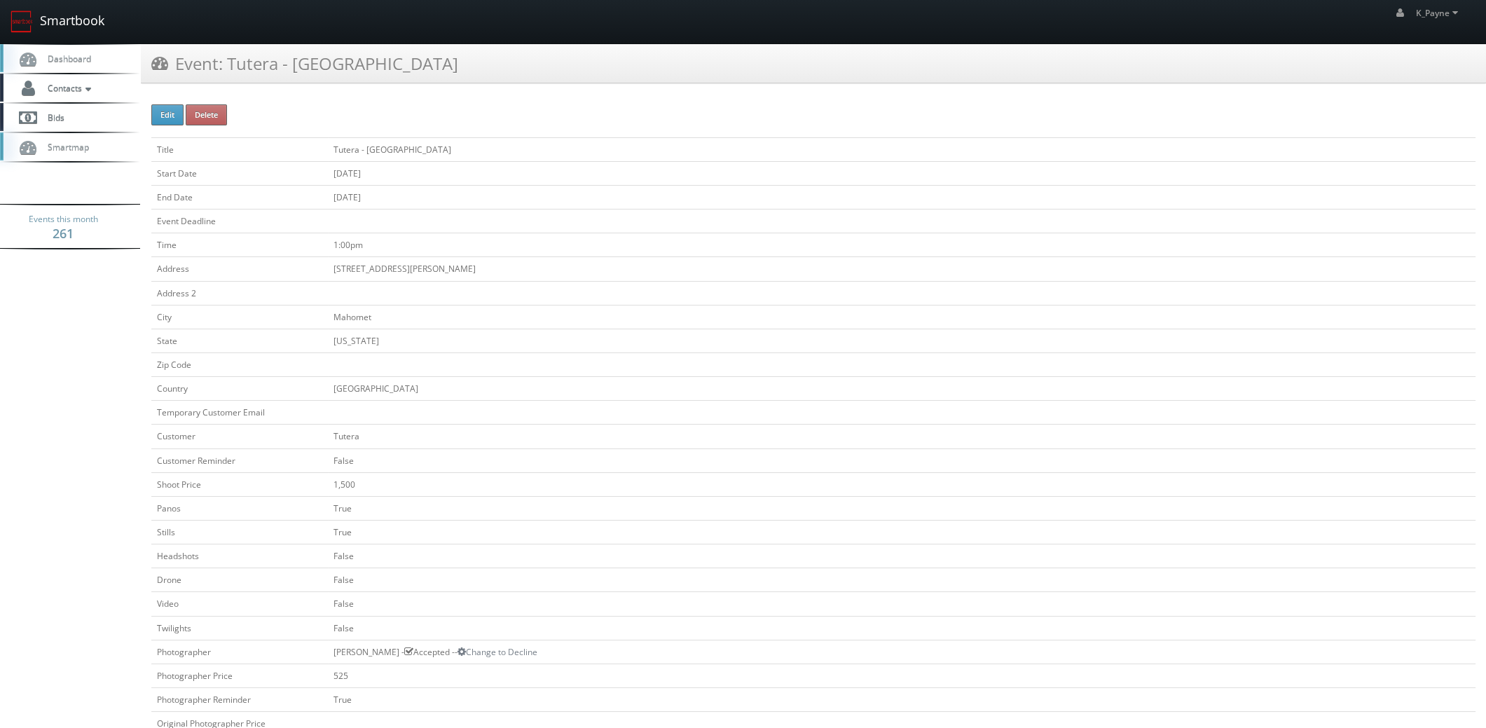
click at [44, 16] on link "Smartbook" at bounding box center [57, 21] width 115 height 43
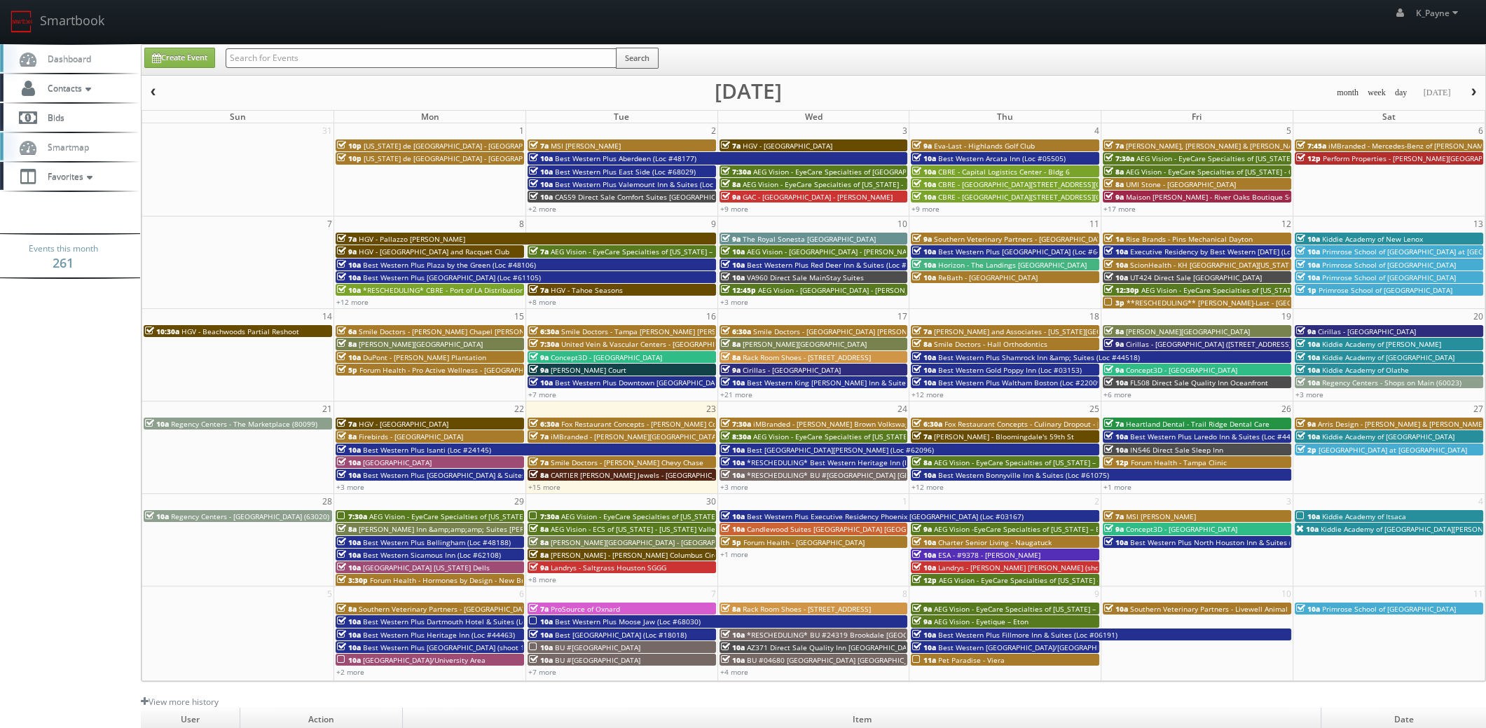
click at [263, 62] on input "text" at bounding box center [421, 58] width 391 height 20
type input "saint mary"
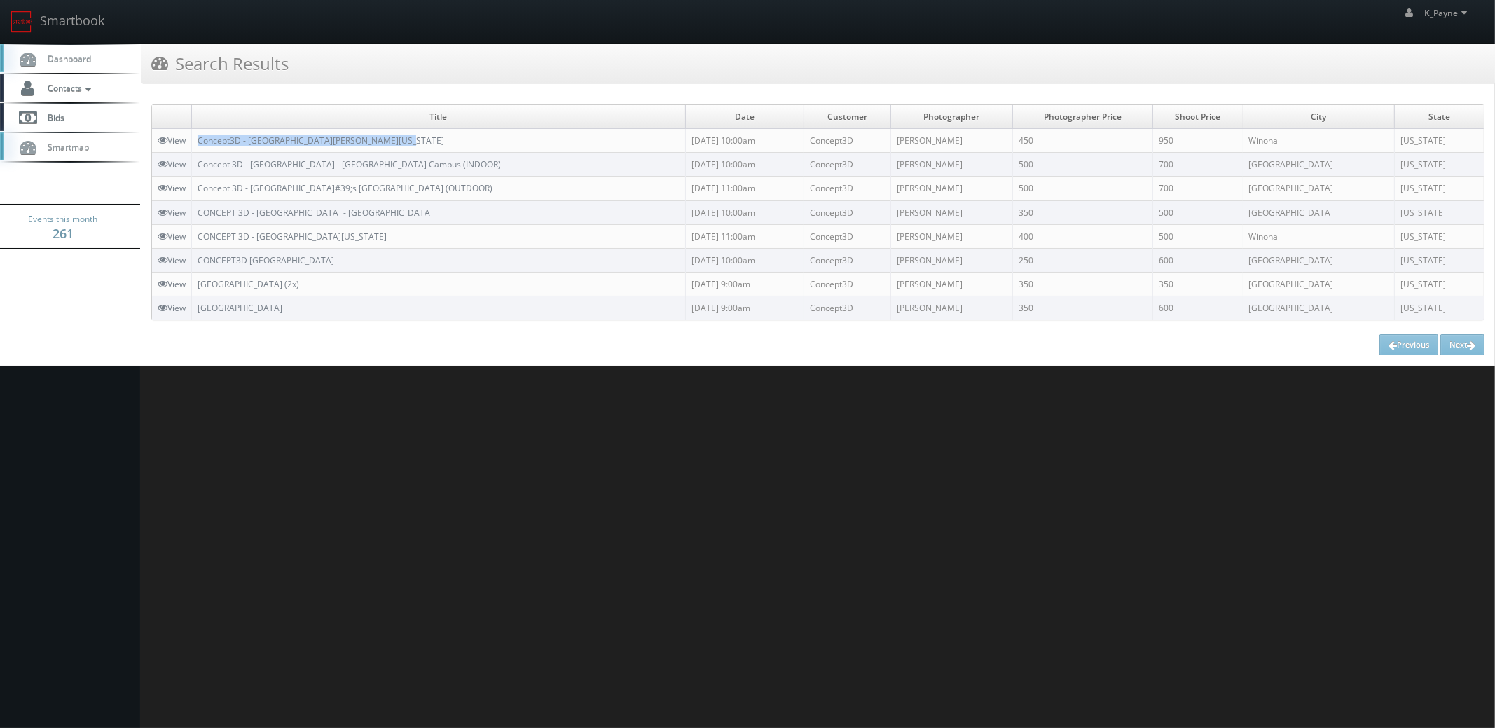
drag, startPoint x: 410, startPoint y: 138, endPoint x: 198, endPoint y: 148, distance: 212.5
click at [198, 148] on td "Concept3D - [GEOGRAPHIC_DATA][PERSON_NAME][US_STATE]" at bounding box center [439, 141] width 494 height 24
copy link "Concept3D - [GEOGRAPHIC_DATA][PERSON_NAME][US_STATE]"
click at [99, 17] on link "Smartbook" at bounding box center [57, 21] width 115 height 43
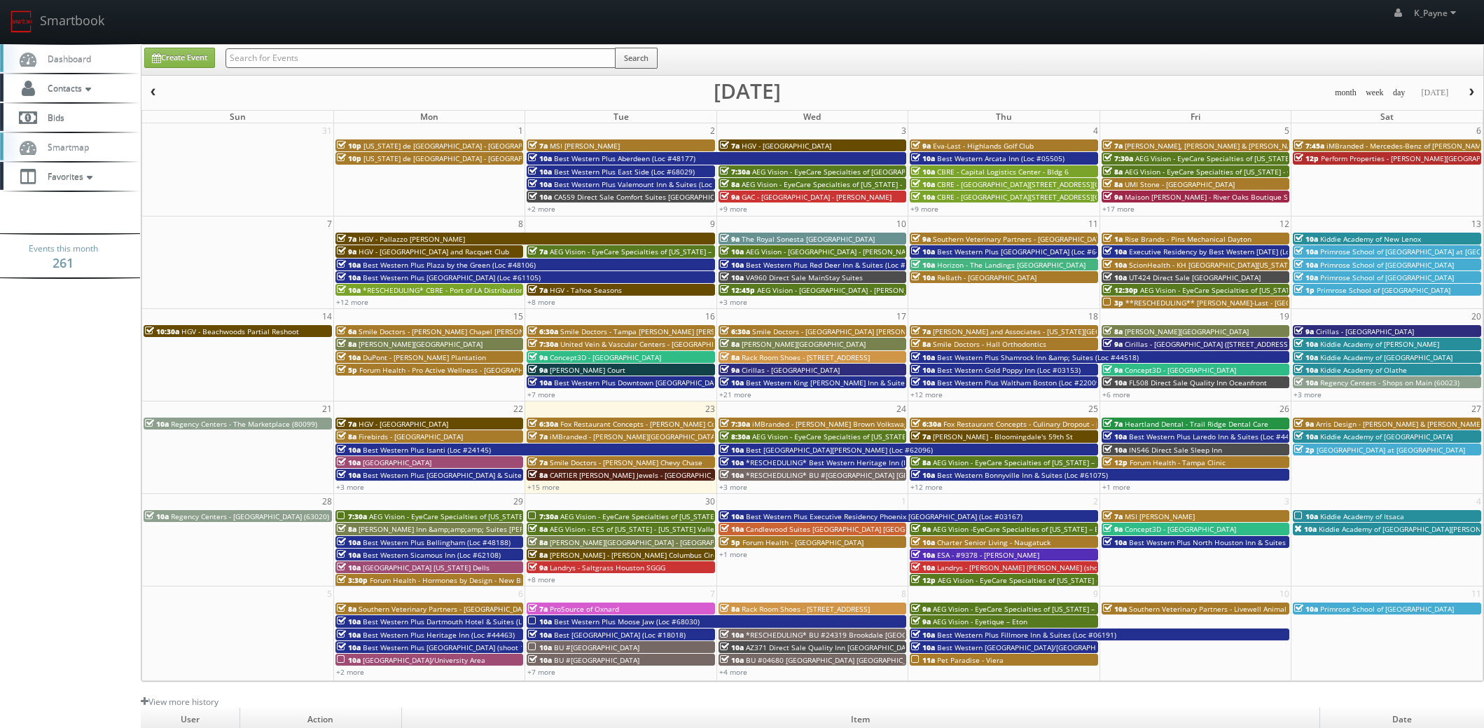
click at [335, 57] on input "text" at bounding box center [421, 58] width 390 height 20
type input "fl508"
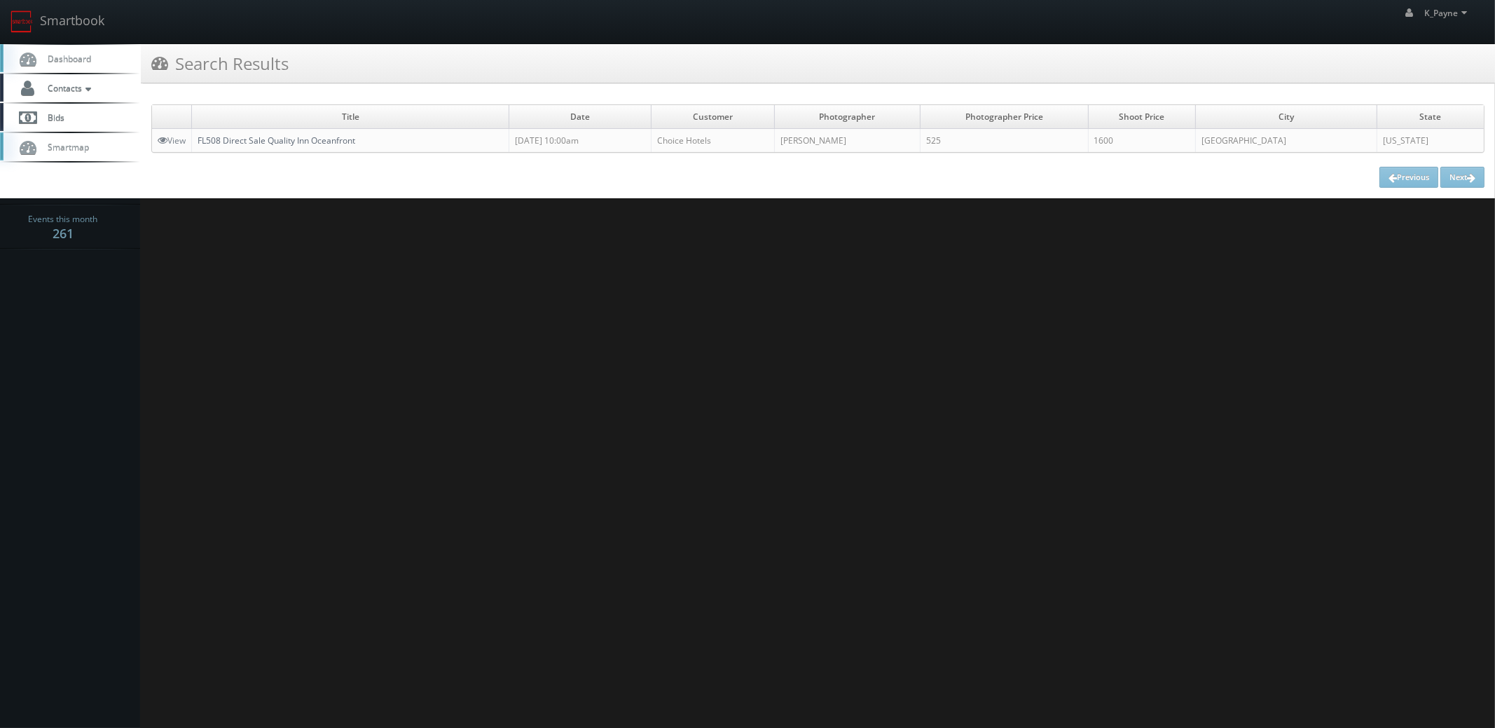
click at [322, 145] on link "FL508 Direct Sale Quality Inn Oceanfront" at bounding box center [277, 140] width 158 height 12
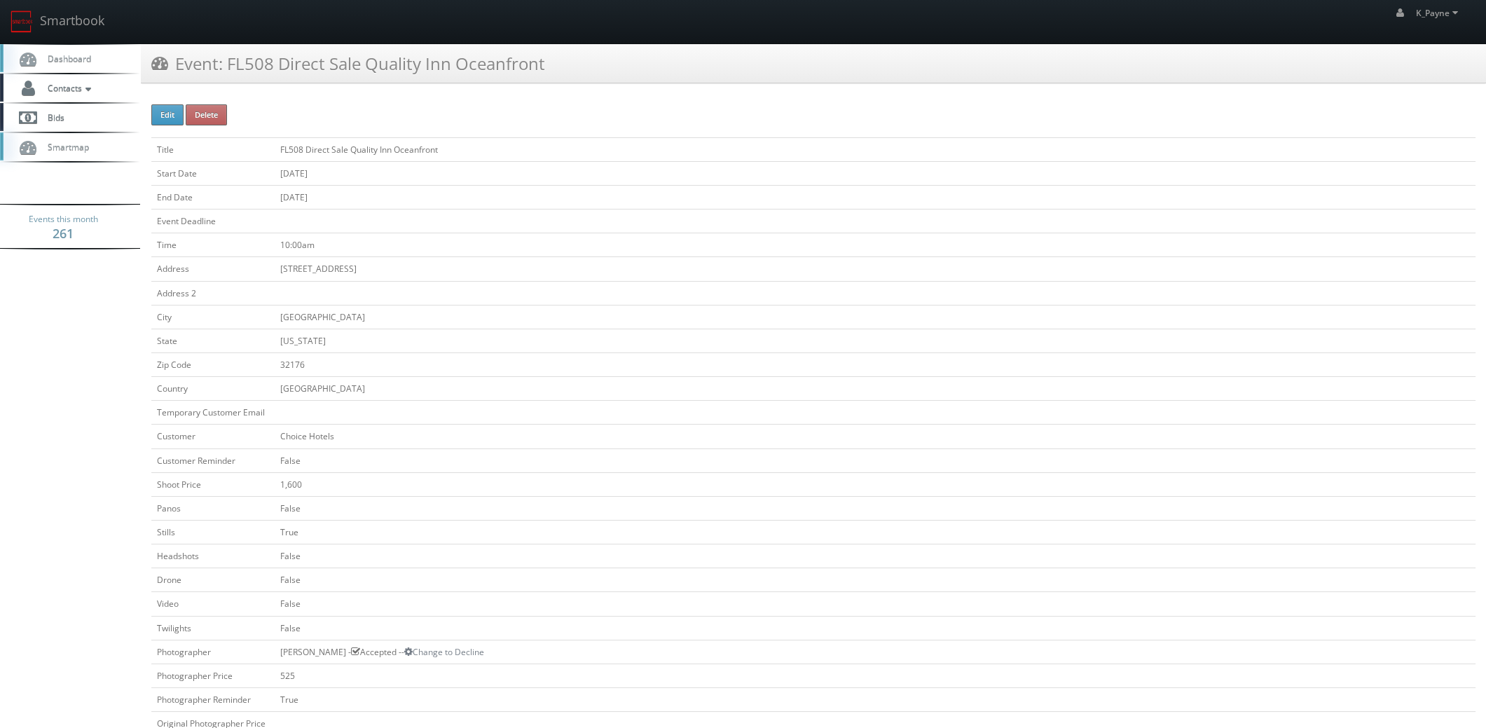
drag, startPoint x: 567, startPoint y: 58, endPoint x: 226, endPoint y: 76, distance: 340.9
click at [226, 76] on div "Event: FL508 Direct Sale Quality Inn Oceanfront" at bounding box center [813, 63] width 1345 height 39
copy h3 "FL508 Direct Sale Quality Inn Oceanfront"
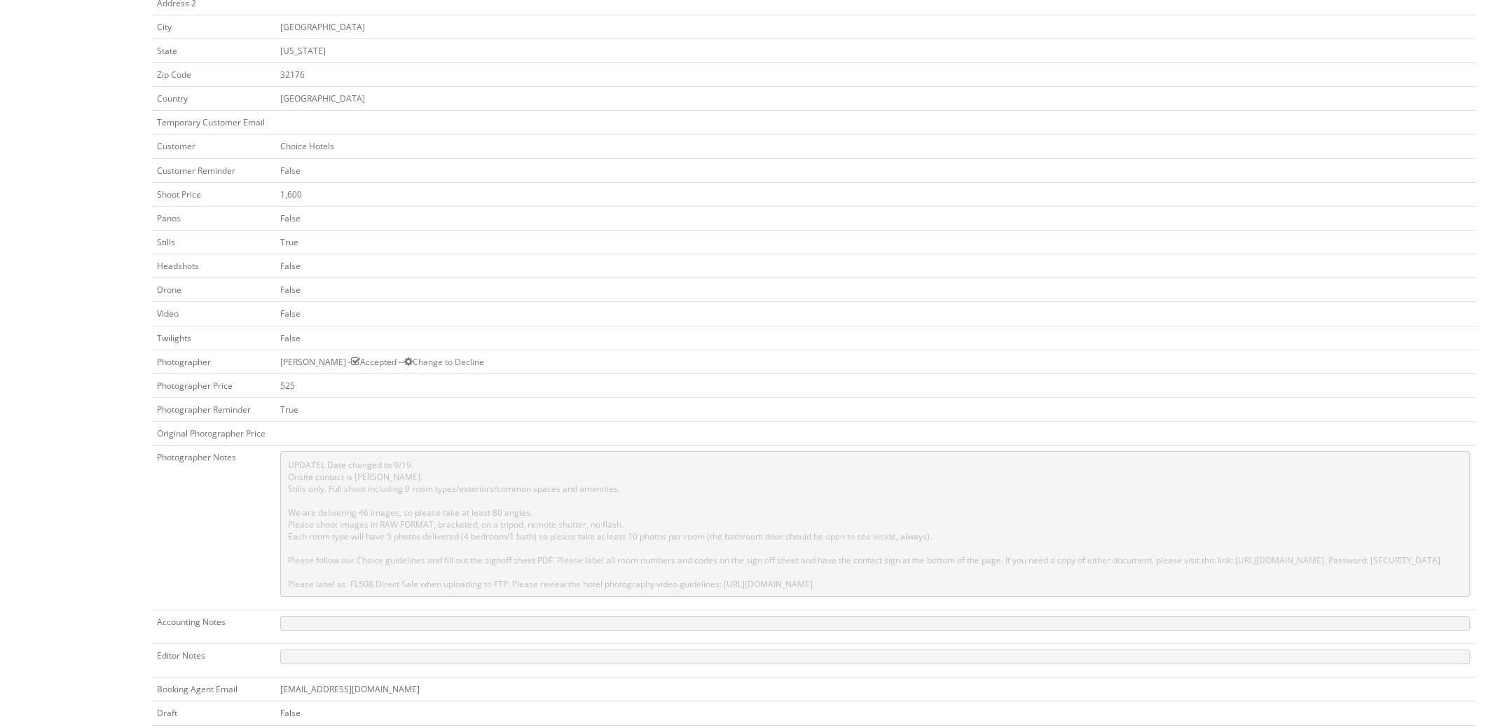
scroll to position [420, 0]
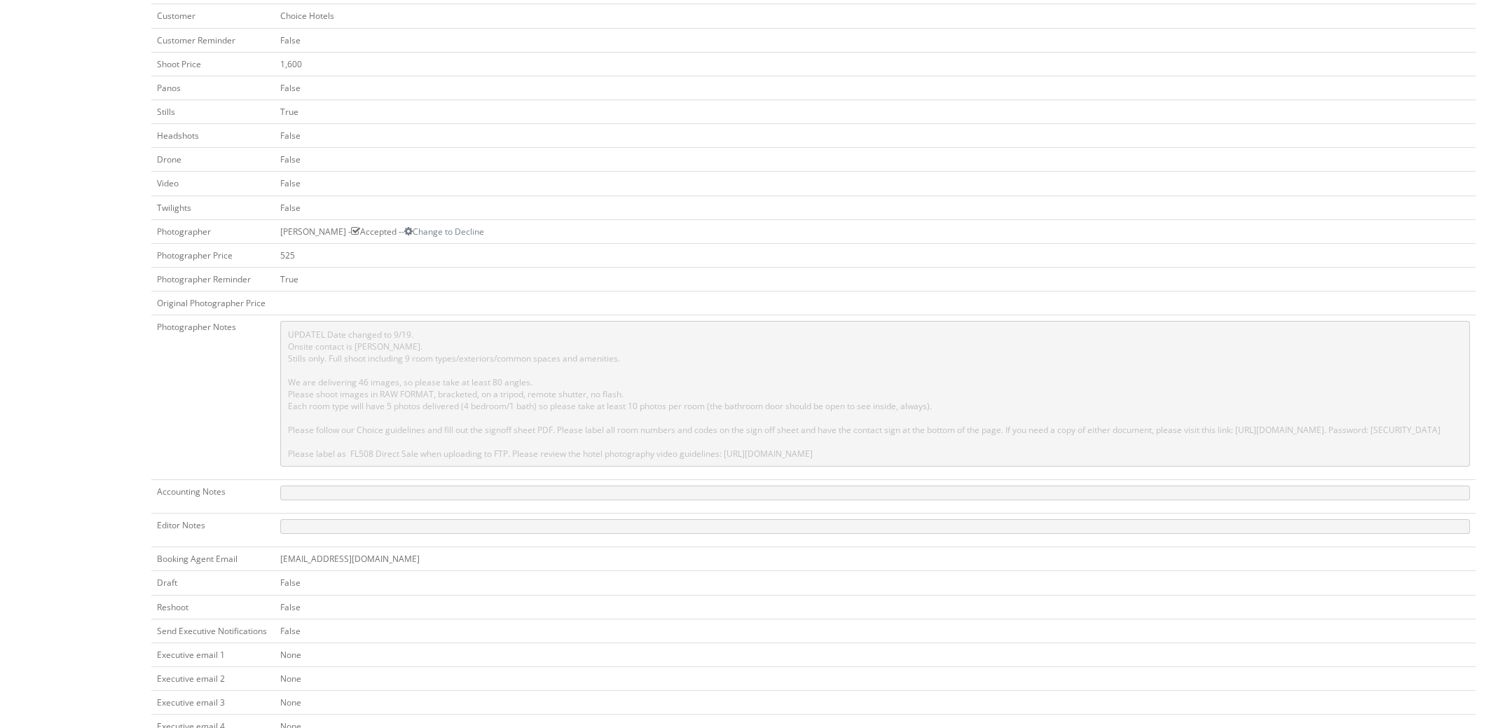
click at [506, 513] on td at bounding box center [875, 497] width 1201 height 34
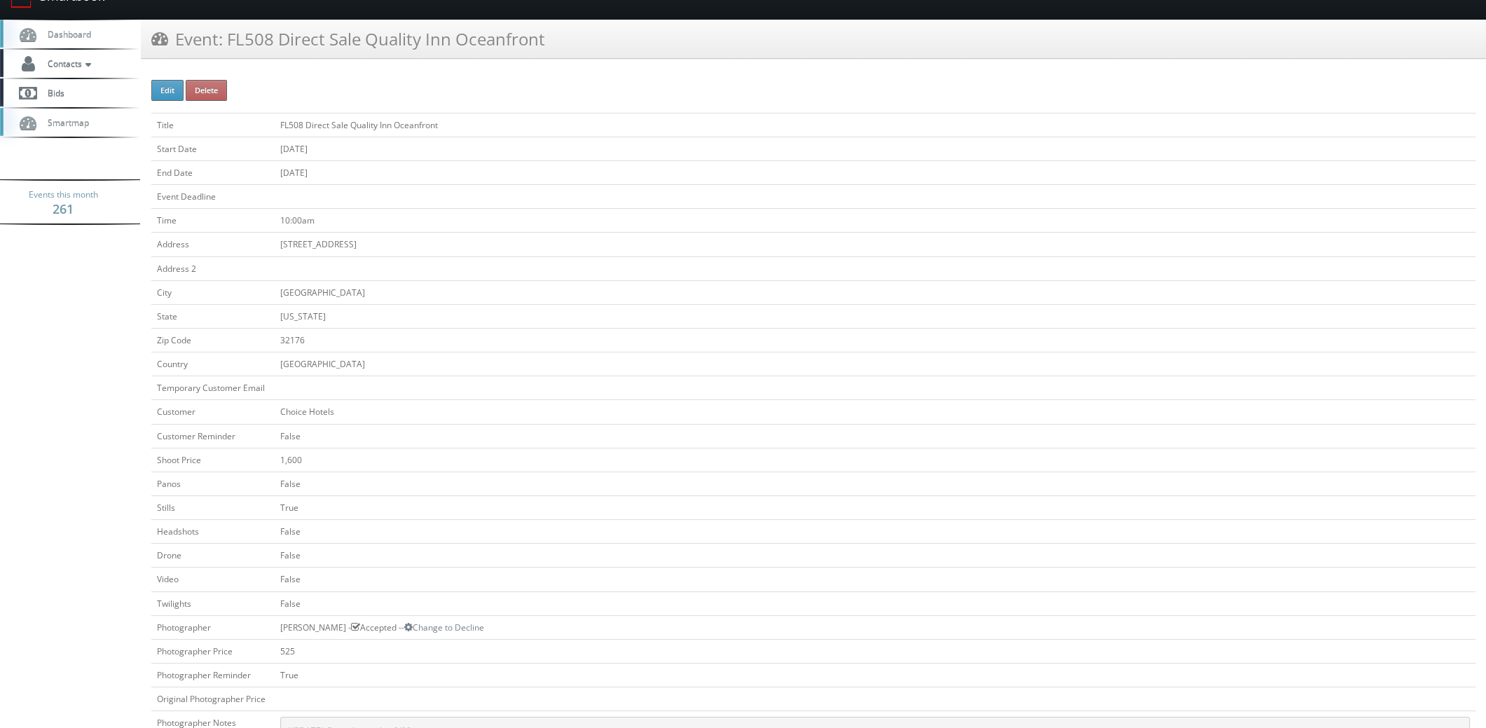
scroll to position [0, 0]
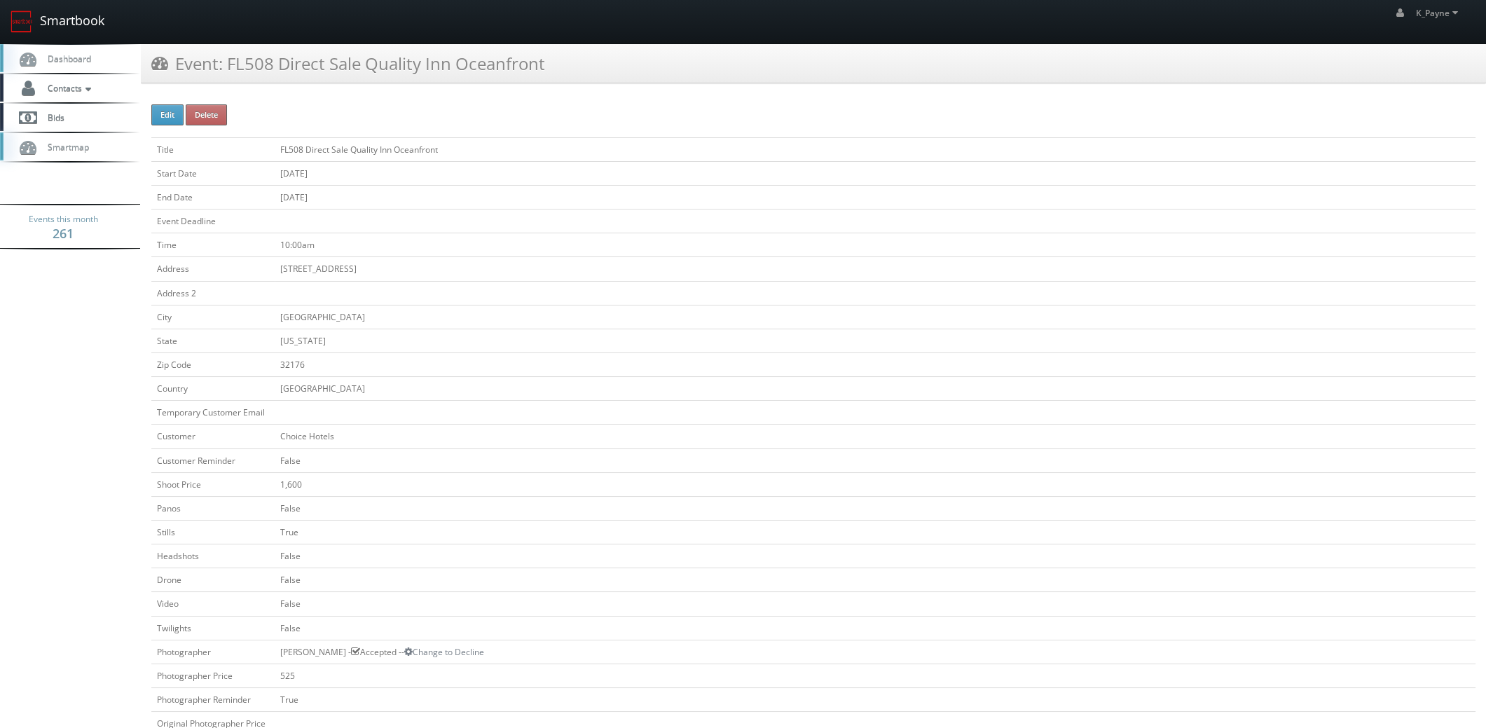
click at [64, 25] on link "Smartbook" at bounding box center [57, 21] width 115 height 43
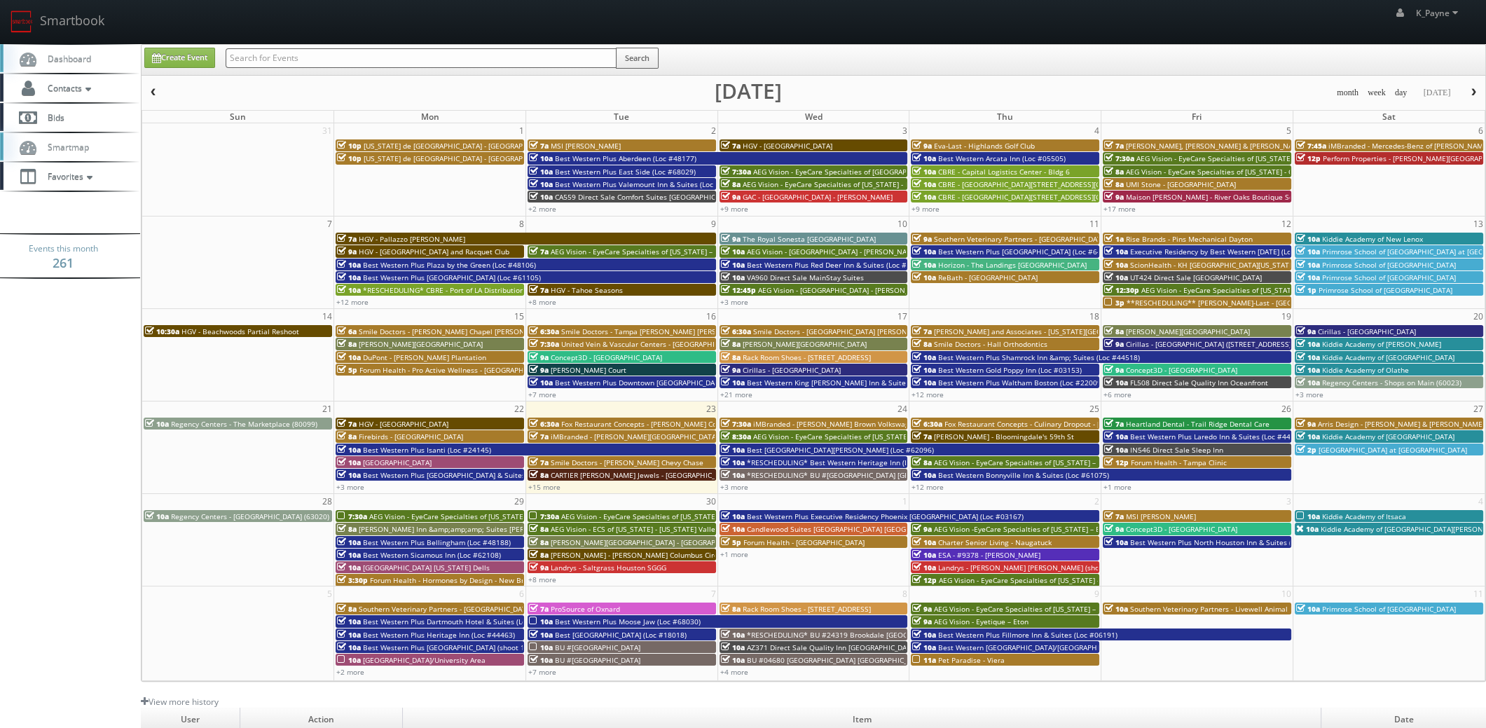
click at [396, 60] on input "text" at bounding box center [421, 58] width 391 height 20
type input "shops on main"
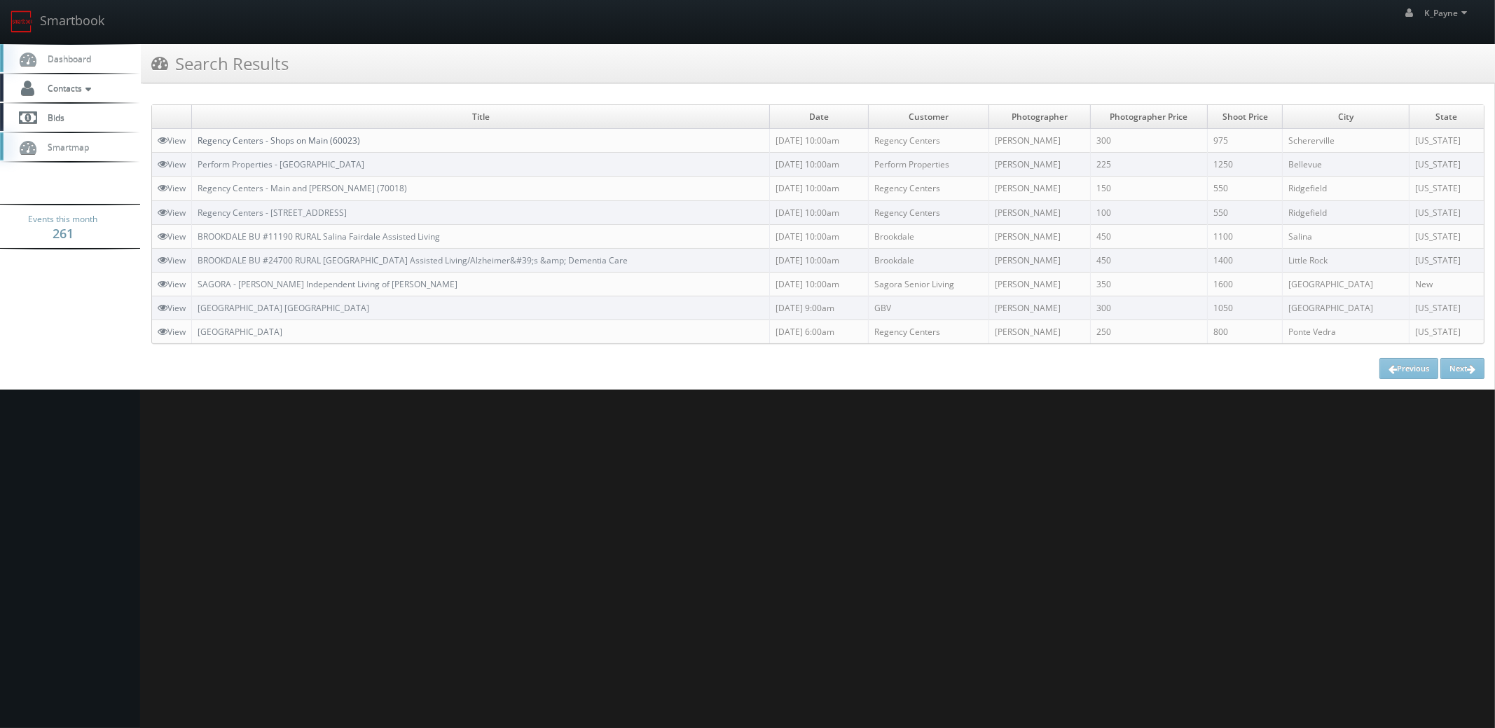
click at [331, 137] on link "Regency Centers - Shops on Main (60023)" at bounding box center [279, 140] width 162 height 12
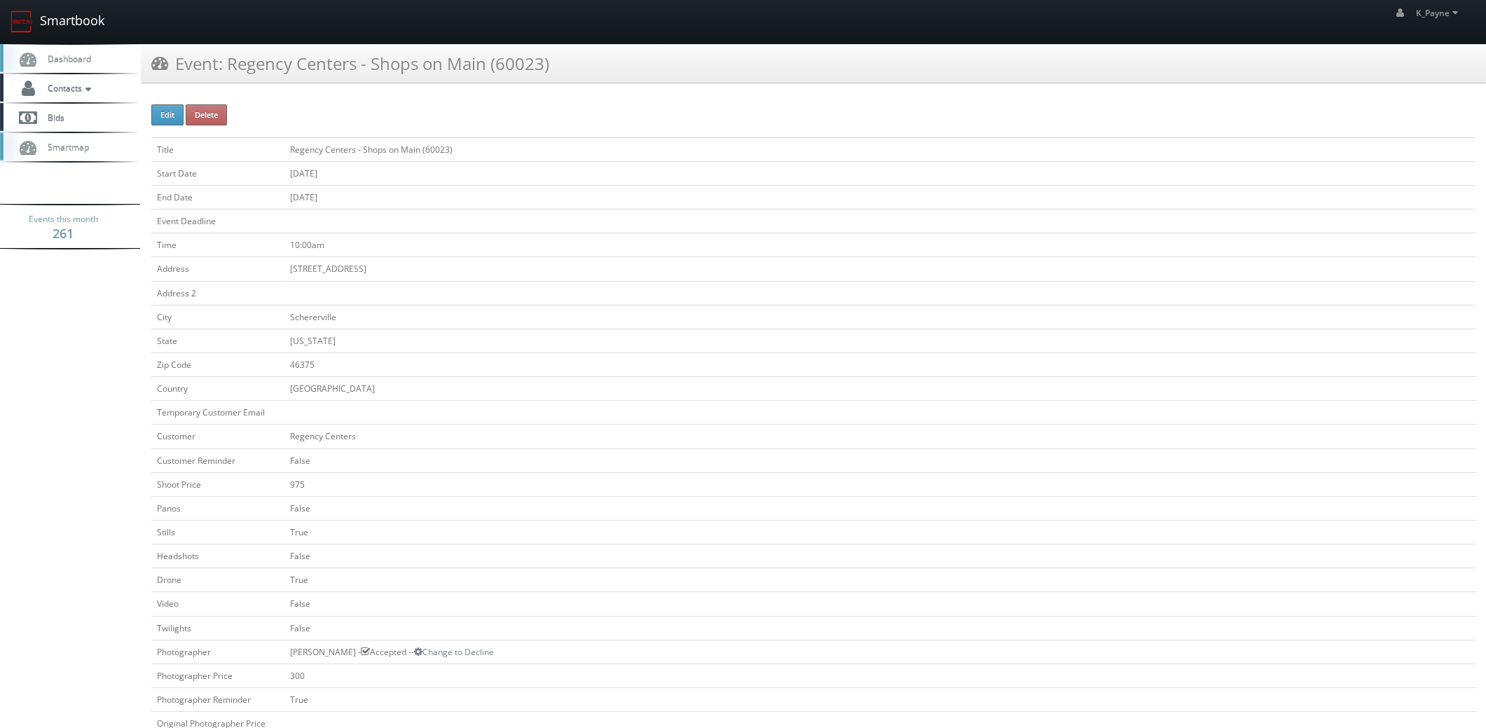
click at [65, 17] on link "Smartbook" at bounding box center [57, 21] width 115 height 43
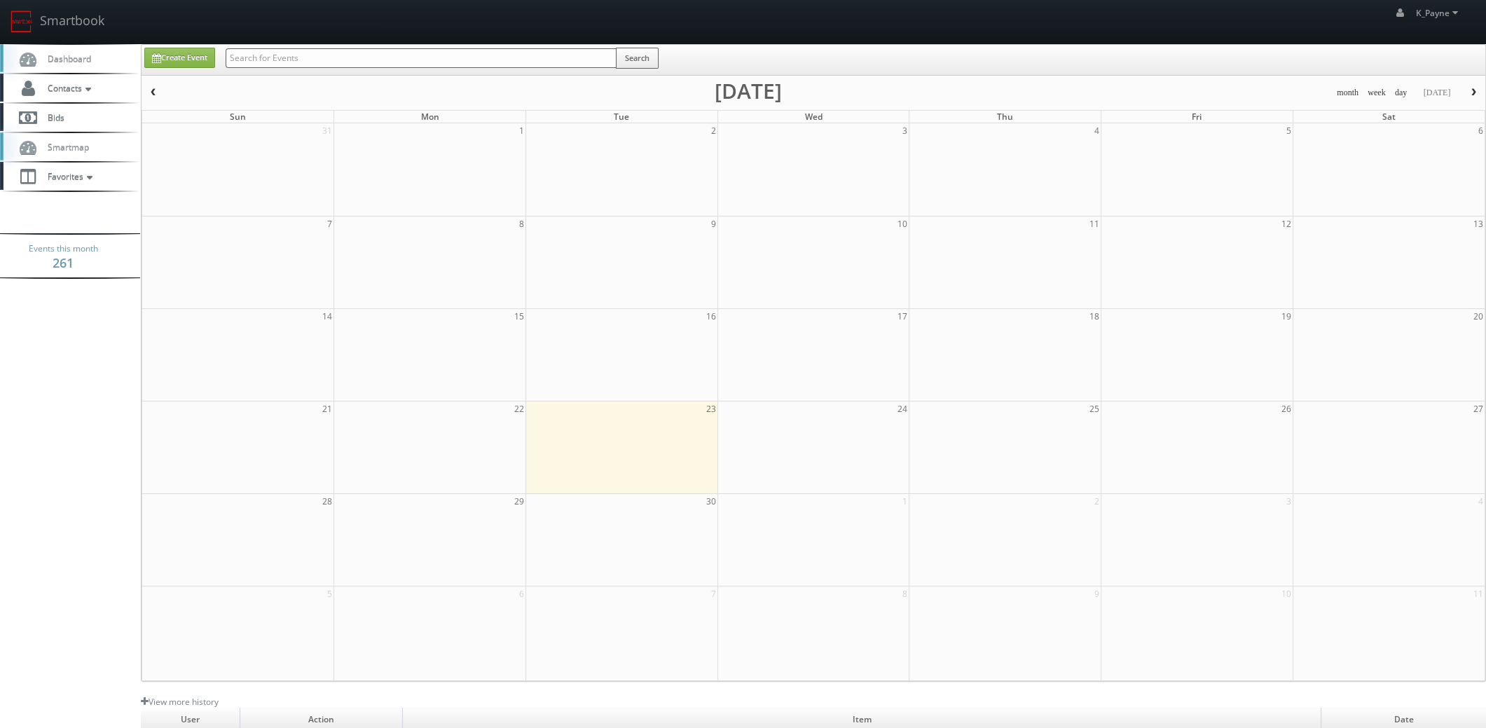
click at [284, 62] on input "text" at bounding box center [421, 58] width 391 height 20
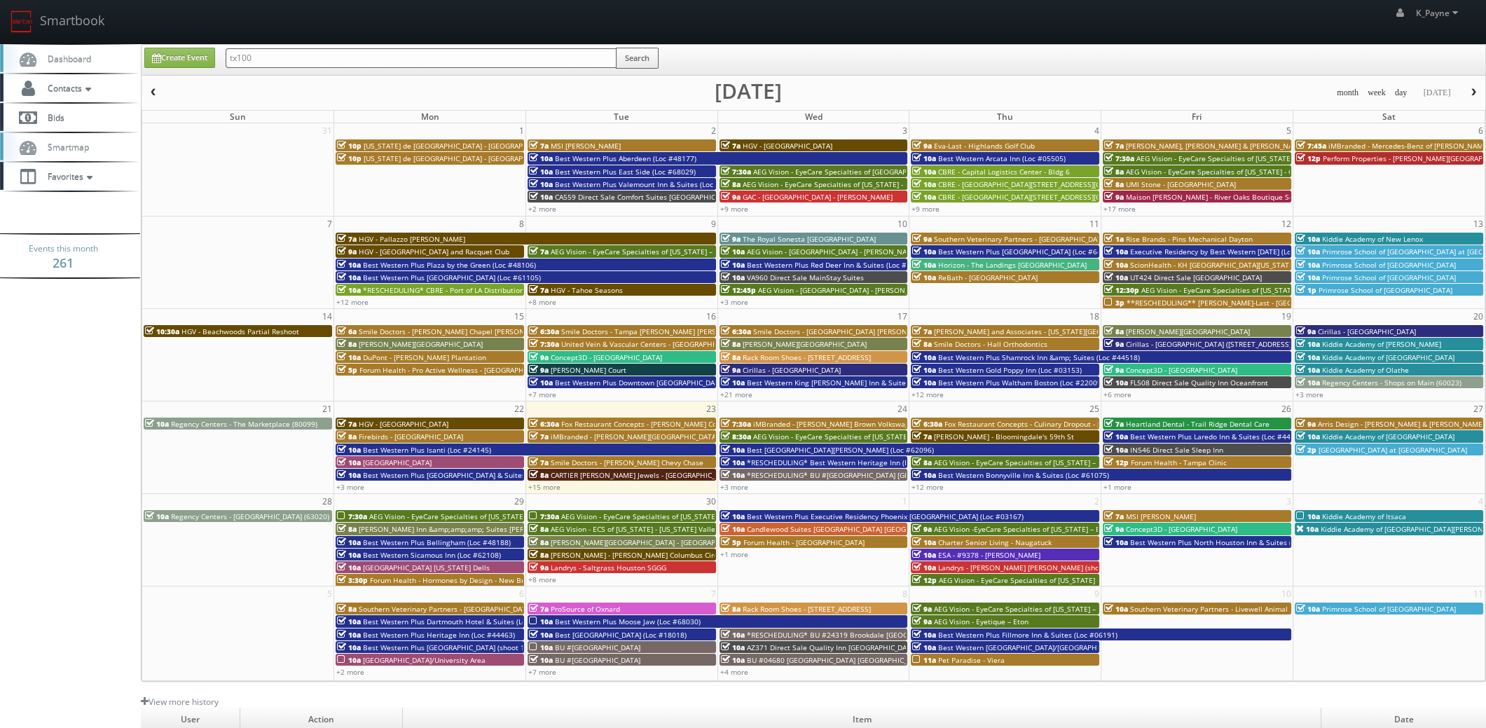
type input "tx100"
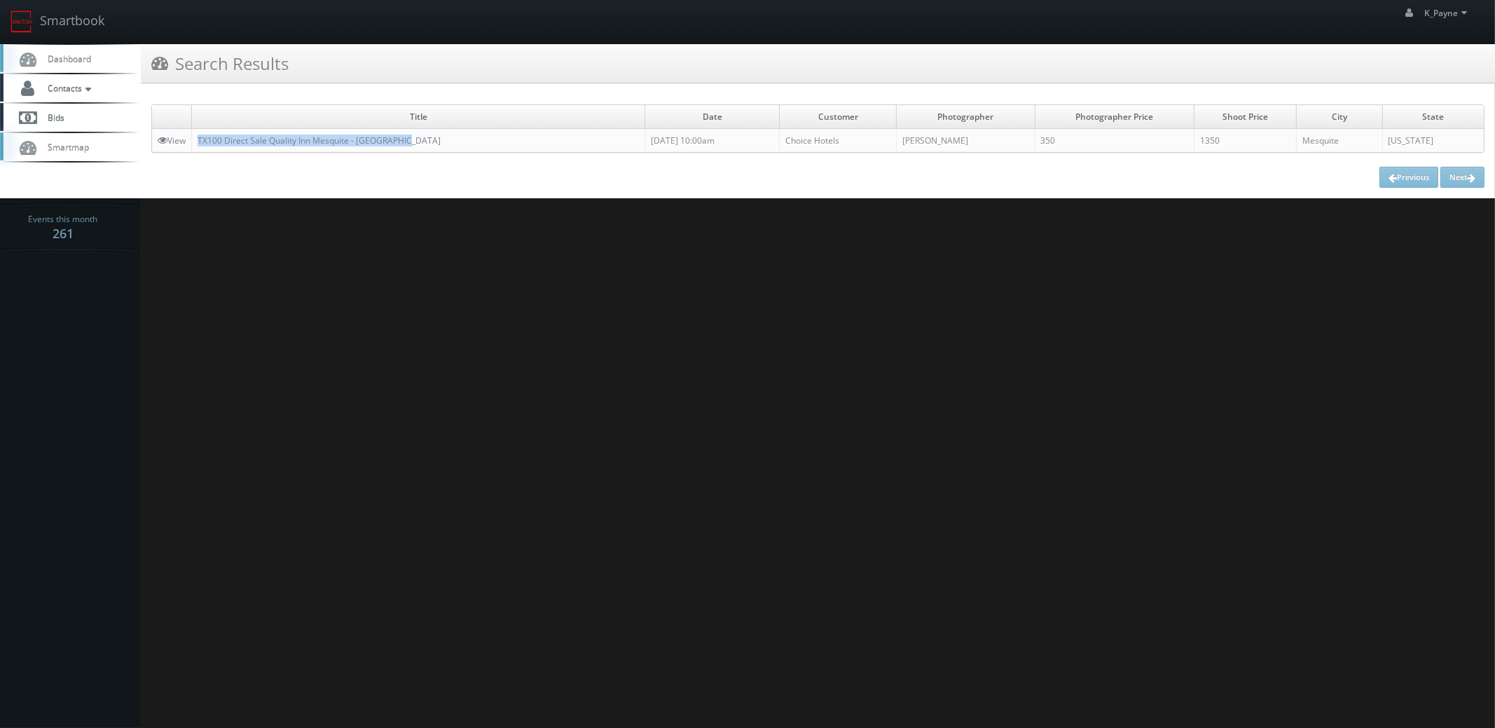
drag, startPoint x: 420, startPoint y: 139, endPoint x: 179, endPoint y: 146, distance: 241.8
click at [179, 146] on tr "View TX100 Direct Sale Quality Inn [GEOGRAPHIC_DATA] - [GEOGRAPHIC_DATA] [DATE]…" at bounding box center [817, 141] width 1331 height 24
click at [326, 174] on div "Previous Next" at bounding box center [817, 177] width 1333 height 21
drag, startPoint x: 413, startPoint y: 137, endPoint x: 200, endPoint y: 146, distance: 213.1
click at [200, 146] on td "TX100 Direct Sale Quality Inn Mesquite - [GEOGRAPHIC_DATA]" at bounding box center [418, 141] width 453 height 24
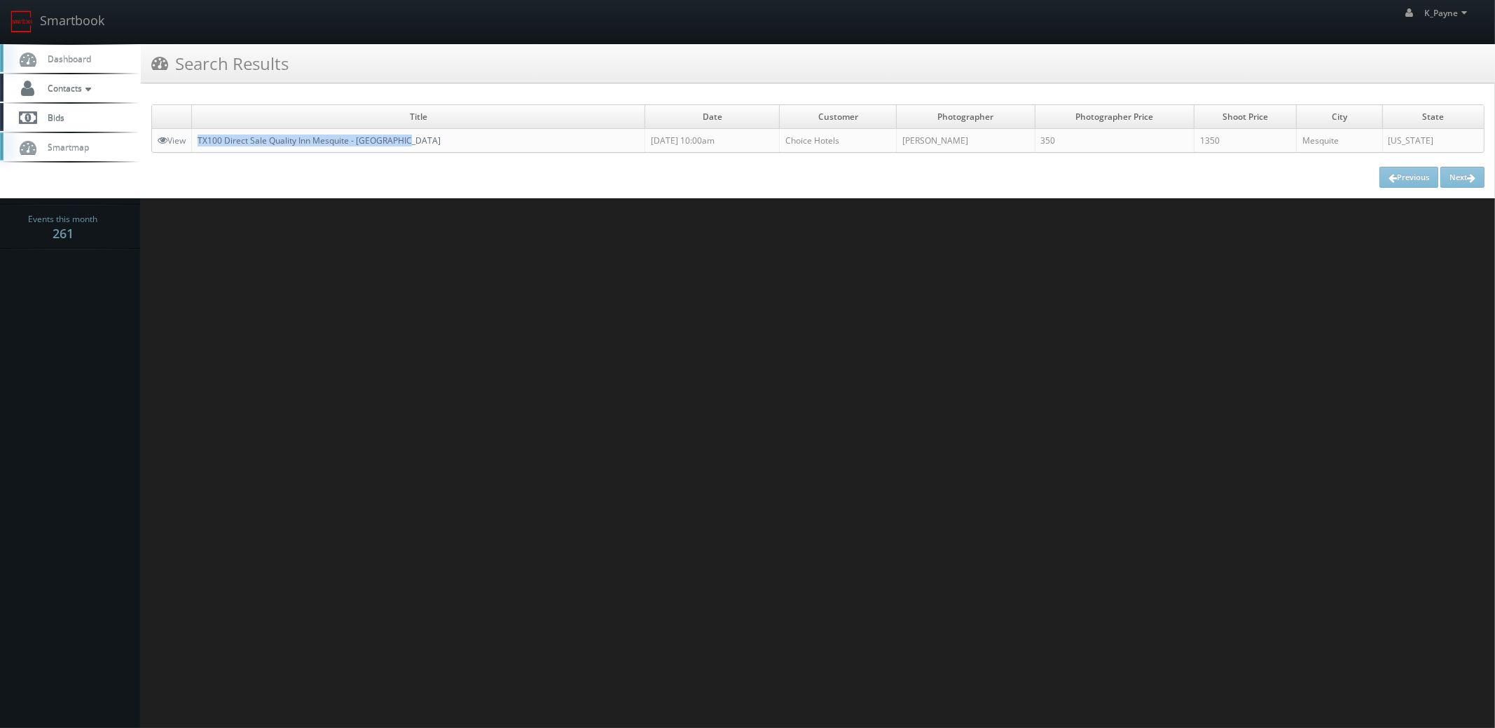
copy link "TX100 Direct Sale Quality Inn Mesquite - [GEOGRAPHIC_DATA]"
click at [277, 136] on link "TX100 Direct Sale Quality Inn Mesquite - [GEOGRAPHIC_DATA]" at bounding box center [319, 140] width 243 height 12
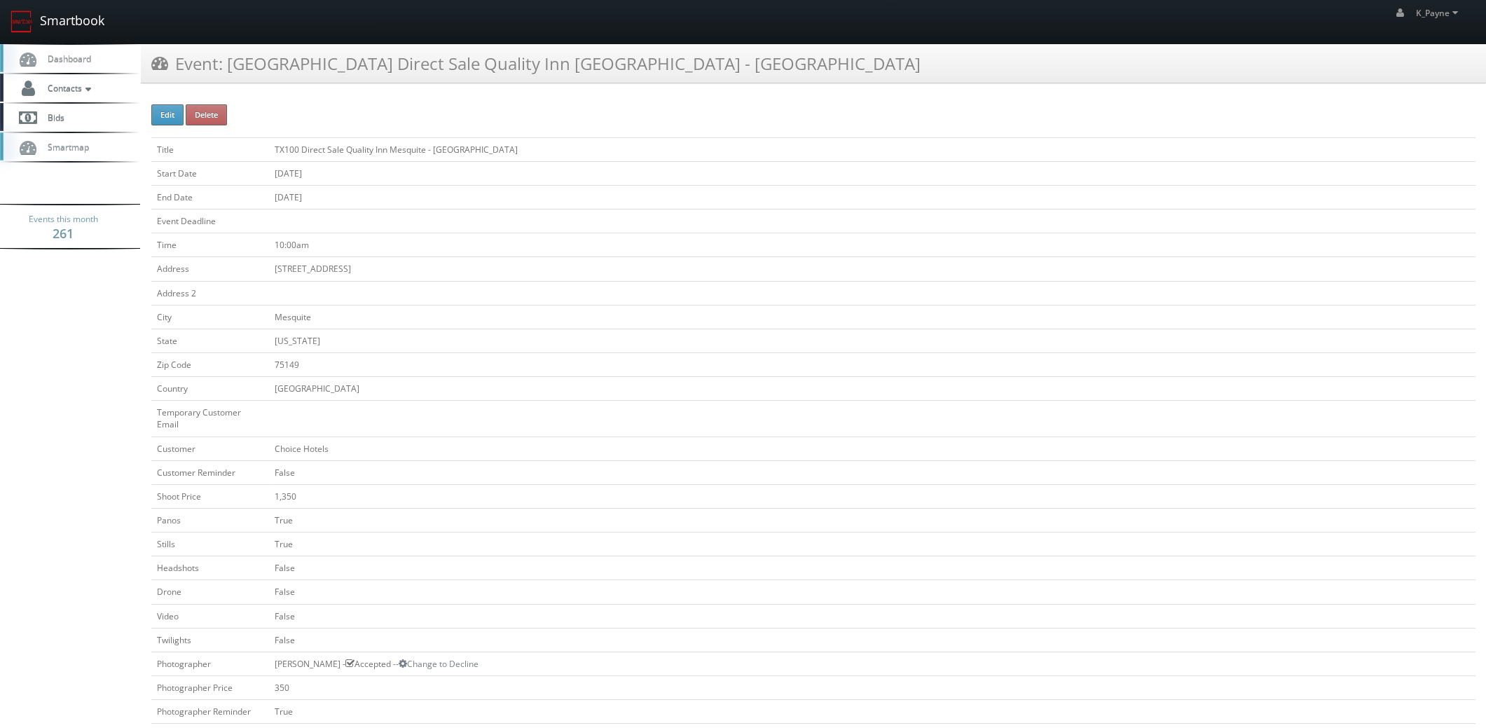
click at [72, 25] on link "Smartbook" at bounding box center [57, 21] width 115 height 43
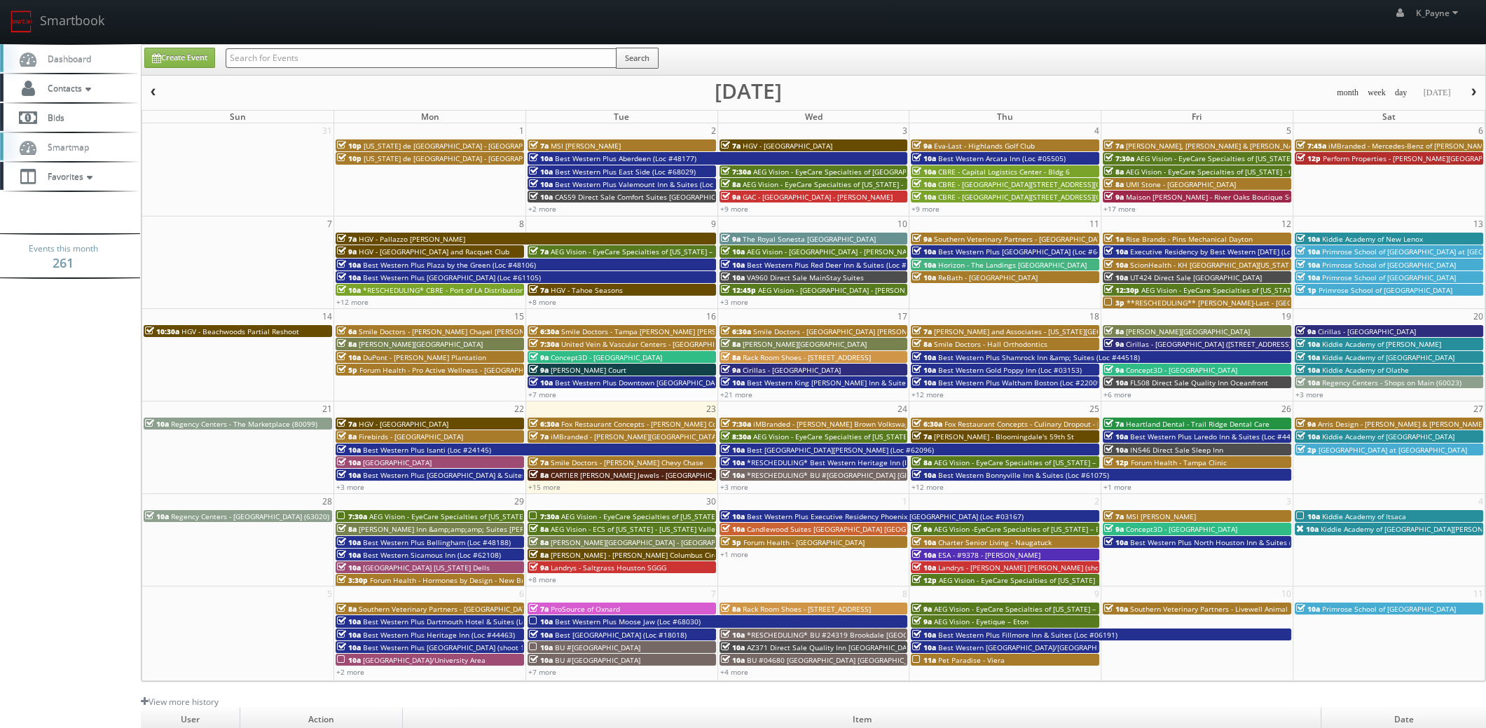
click at [264, 54] on input "text" at bounding box center [421, 58] width 391 height 20
type input "allen"
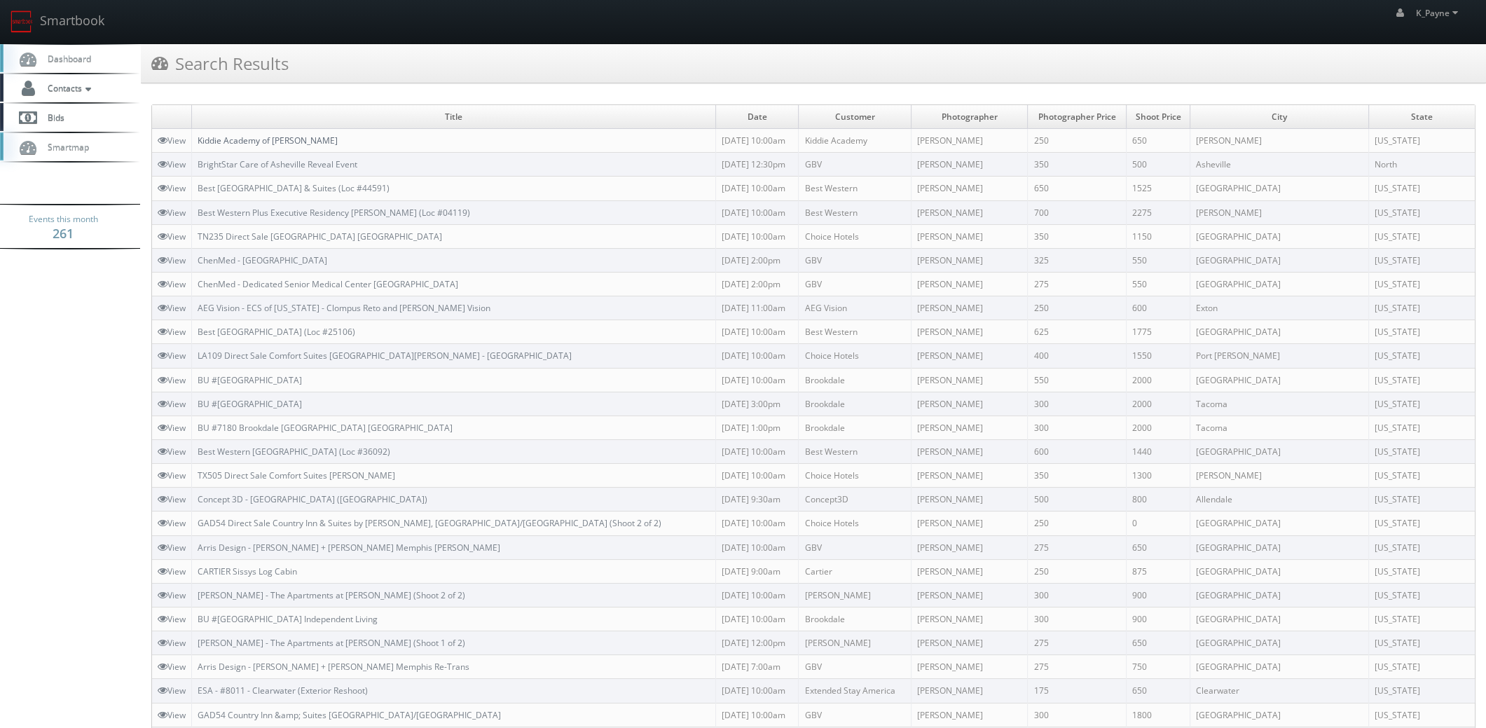
click at [284, 141] on link "Kiddie Academy of [PERSON_NAME]" at bounding box center [268, 140] width 140 height 12
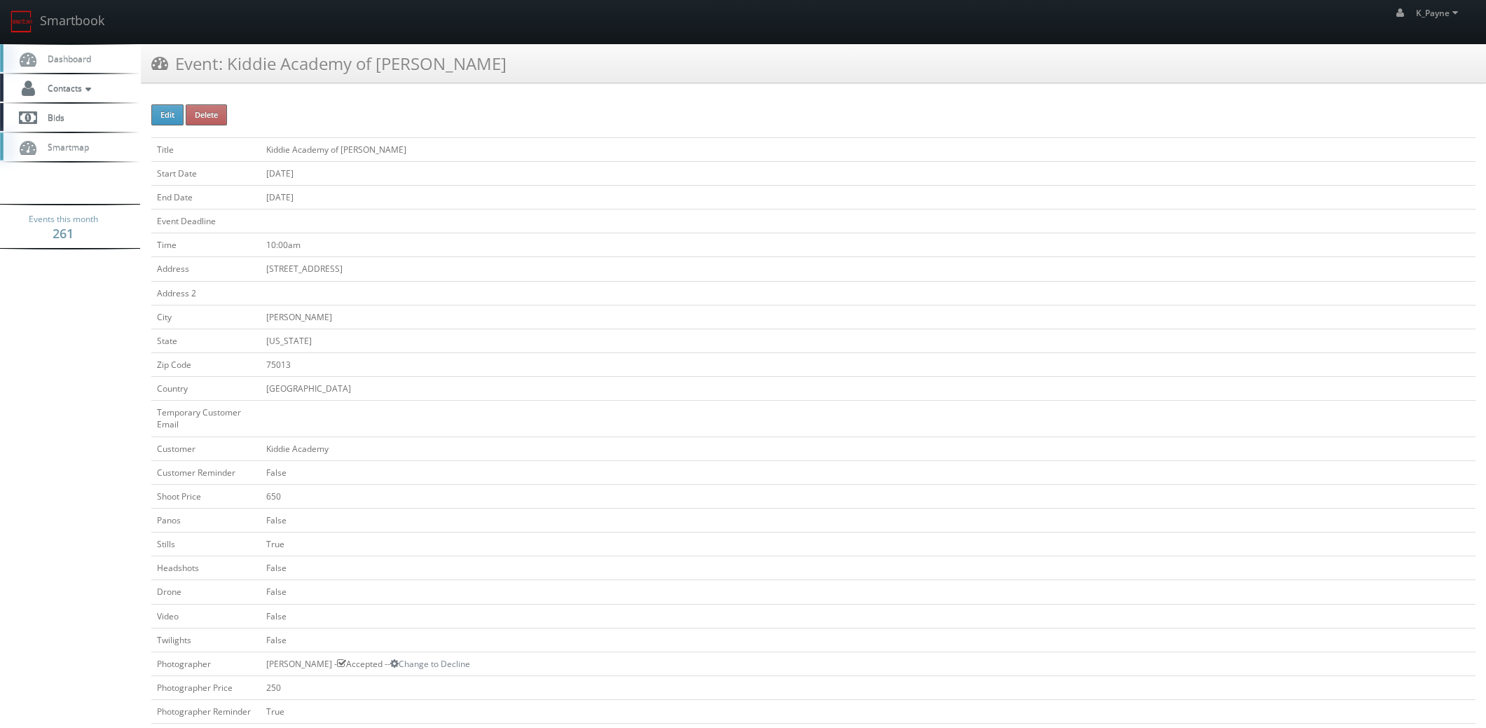
drag, startPoint x: 460, startPoint y: 66, endPoint x: 241, endPoint y: 80, distance: 219.7
click at [240, 78] on div "Event: Kiddie Academy of [PERSON_NAME]" at bounding box center [813, 63] width 1345 height 39
click at [457, 134] on div "Edit Delete Title Kiddie Academy of [PERSON_NAME] Start Date [DATE] End Date [D…" at bounding box center [813, 674] width 1324 height 1140
click at [80, 23] on link "Smartbook" at bounding box center [57, 21] width 115 height 43
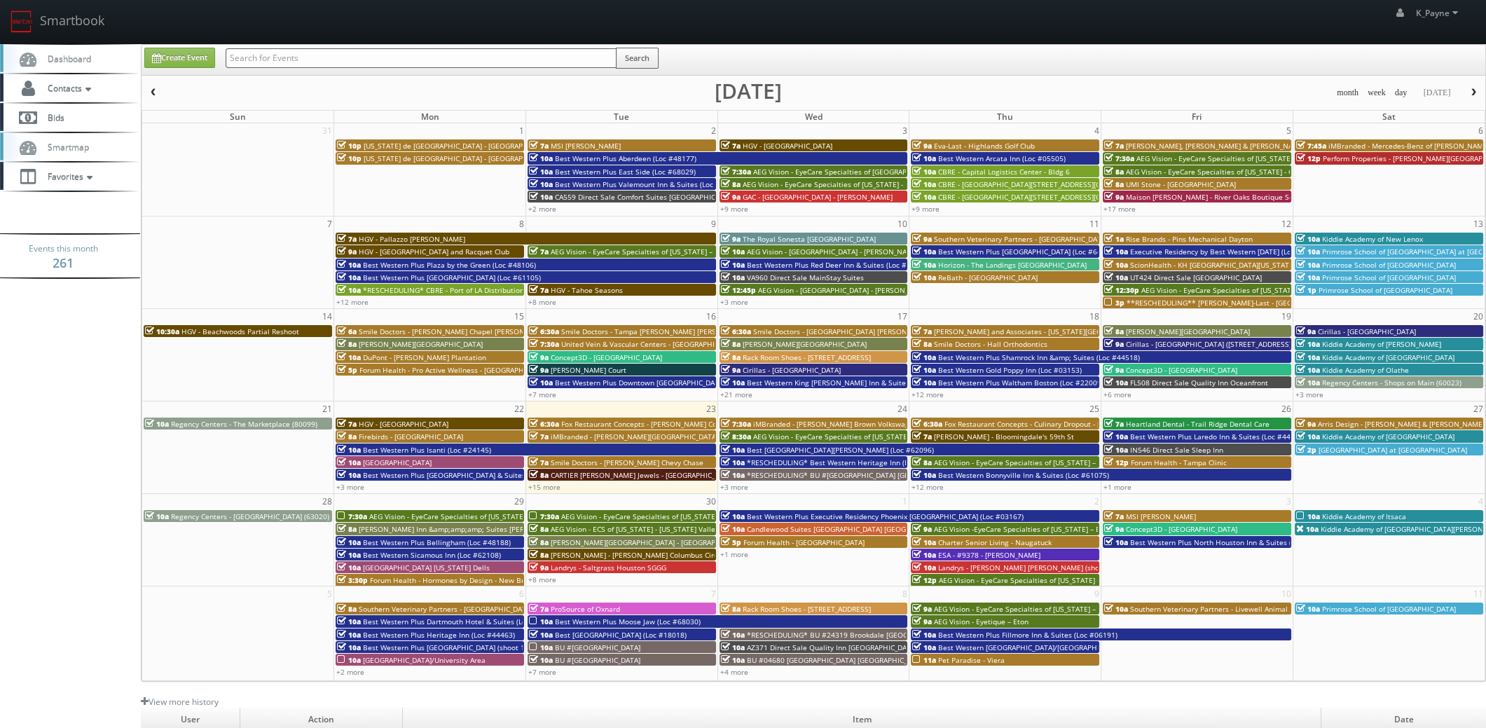
click at [364, 63] on input "text" at bounding box center [421, 58] width 391 height 20
type input "leesburg"
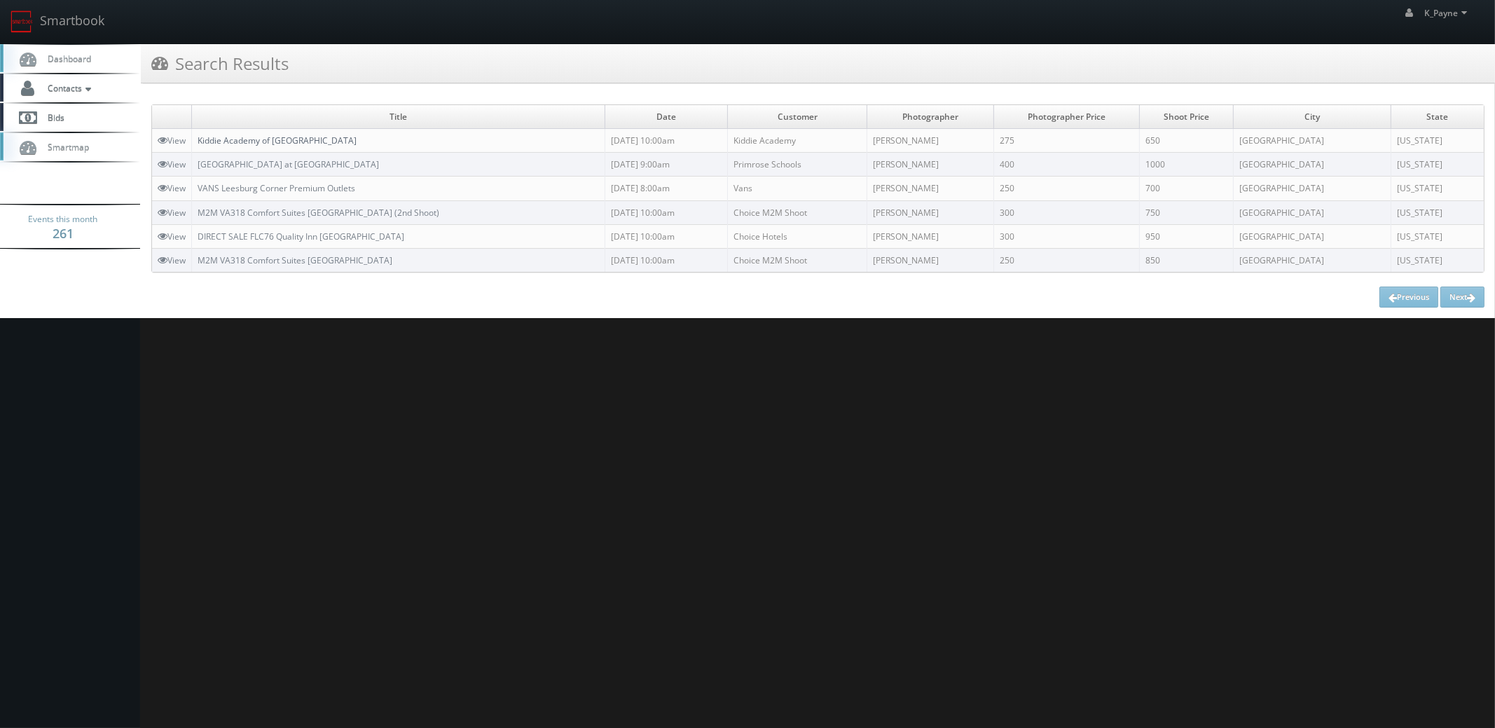
click at [296, 140] on link "Kiddie Academy of [GEOGRAPHIC_DATA]" at bounding box center [277, 140] width 159 height 12
